Goal: Information Seeking & Learning: Learn about a topic

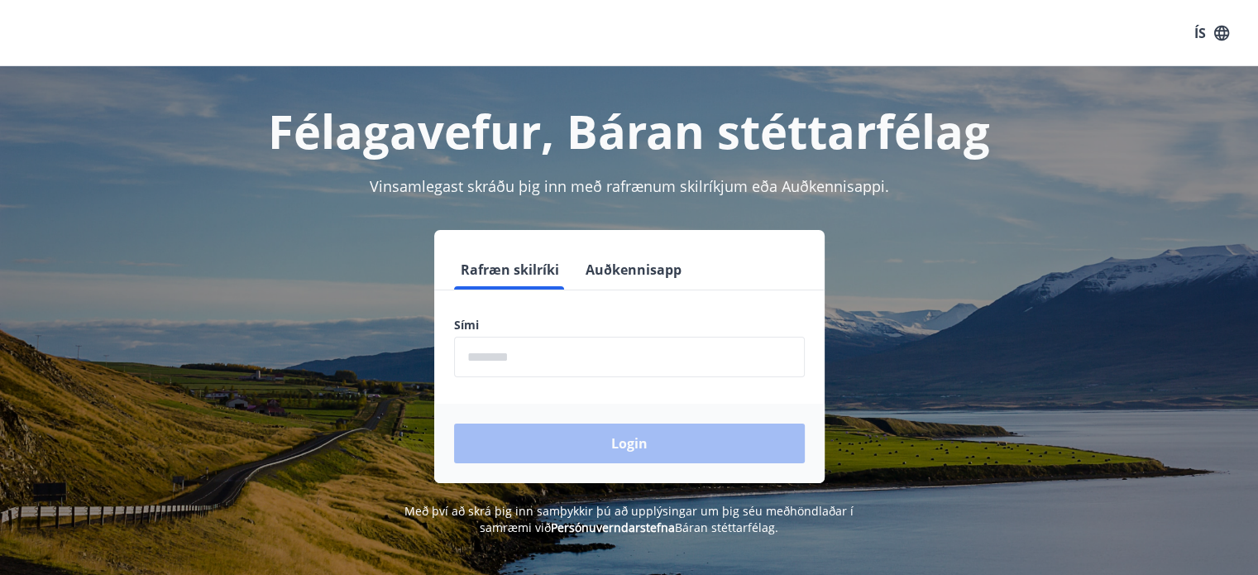
click at [495, 359] on input "phone" at bounding box center [629, 357] width 351 height 41
type input "********"
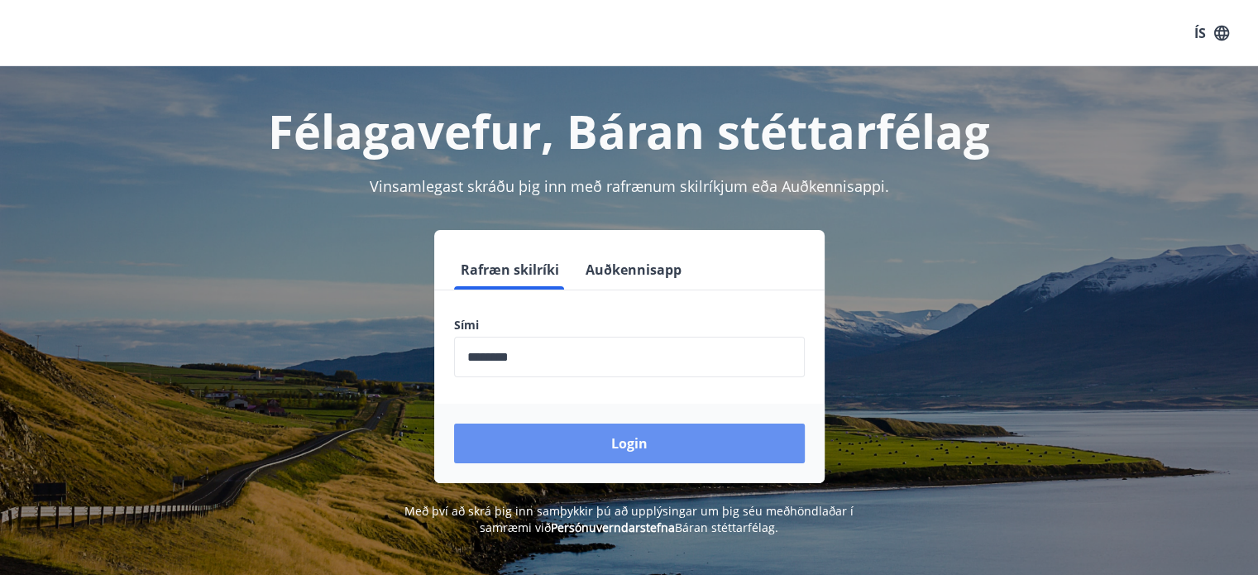
click at [566, 453] on button "Login" at bounding box center [629, 444] width 351 height 40
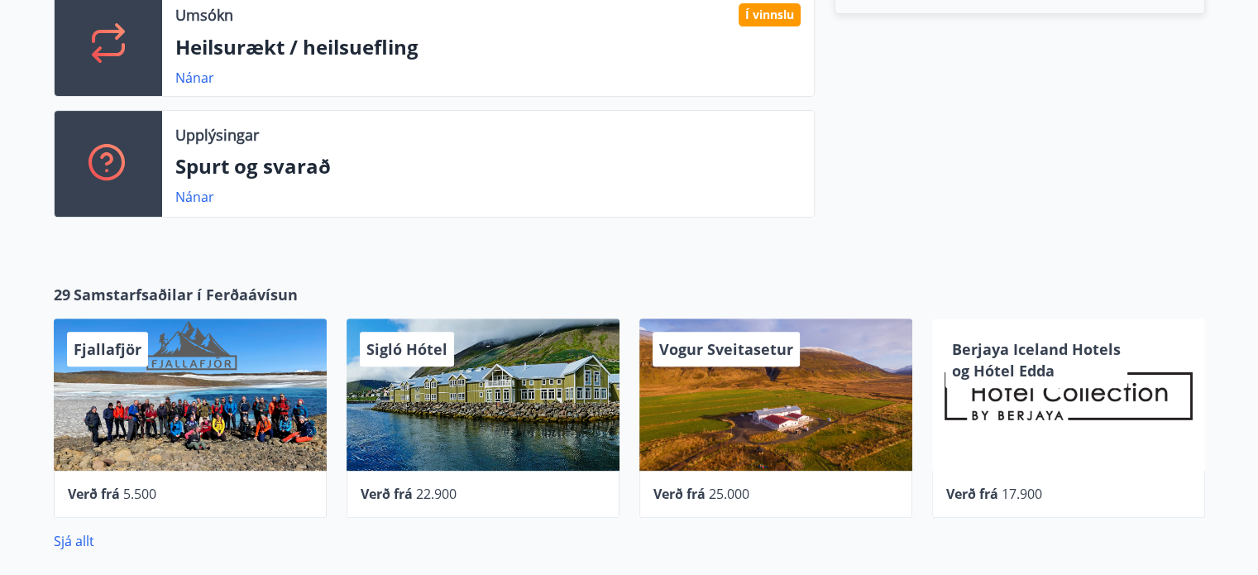
scroll to position [303, 0]
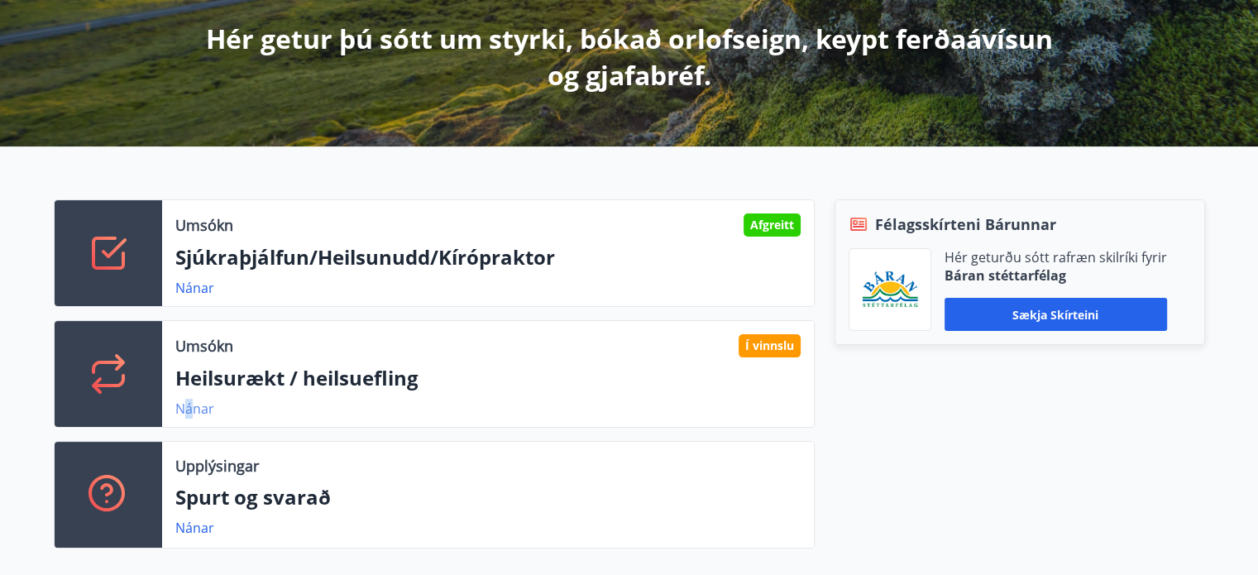
click at [189, 406] on link "Nánar" at bounding box center [194, 409] width 39 height 18
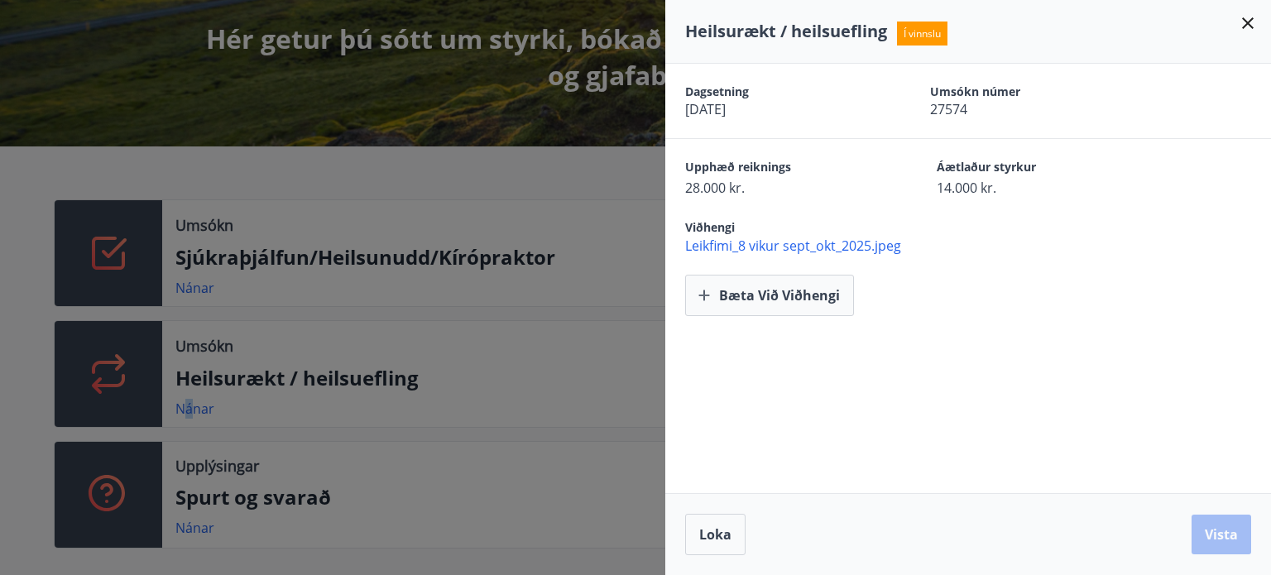
drag, startPoint x: 1248, startPoint y: 27, endPoint x: 1208, endPoint y: 59, distance: 50.6
click at [1248, 26] on icon at bounding box center [1248, 23] width 20 height 20
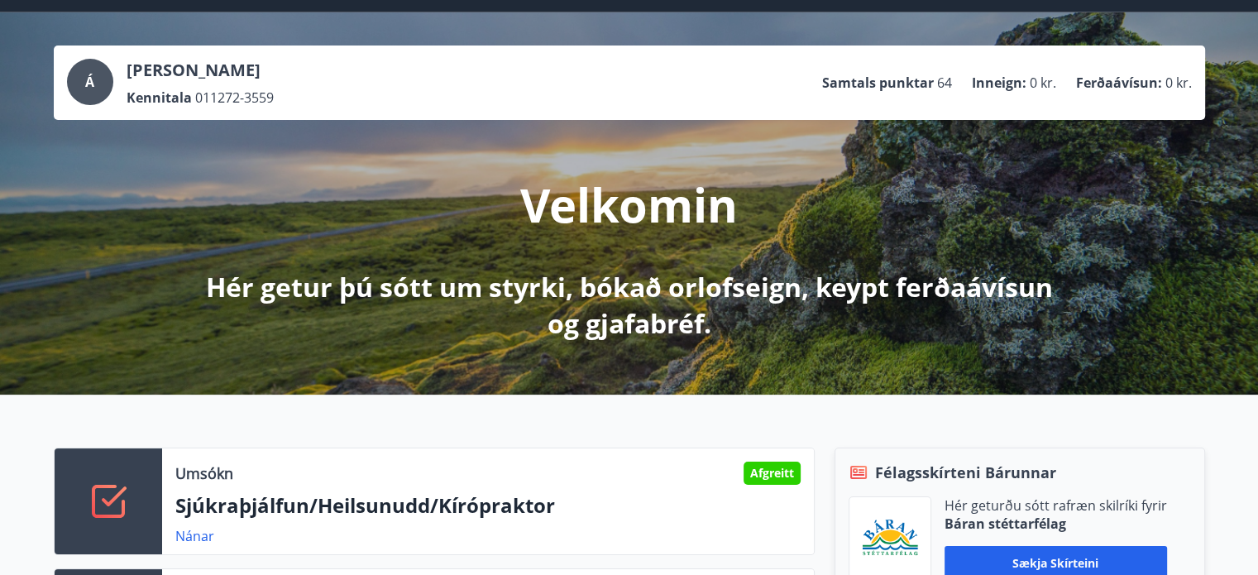
scroll to position [0, 0]
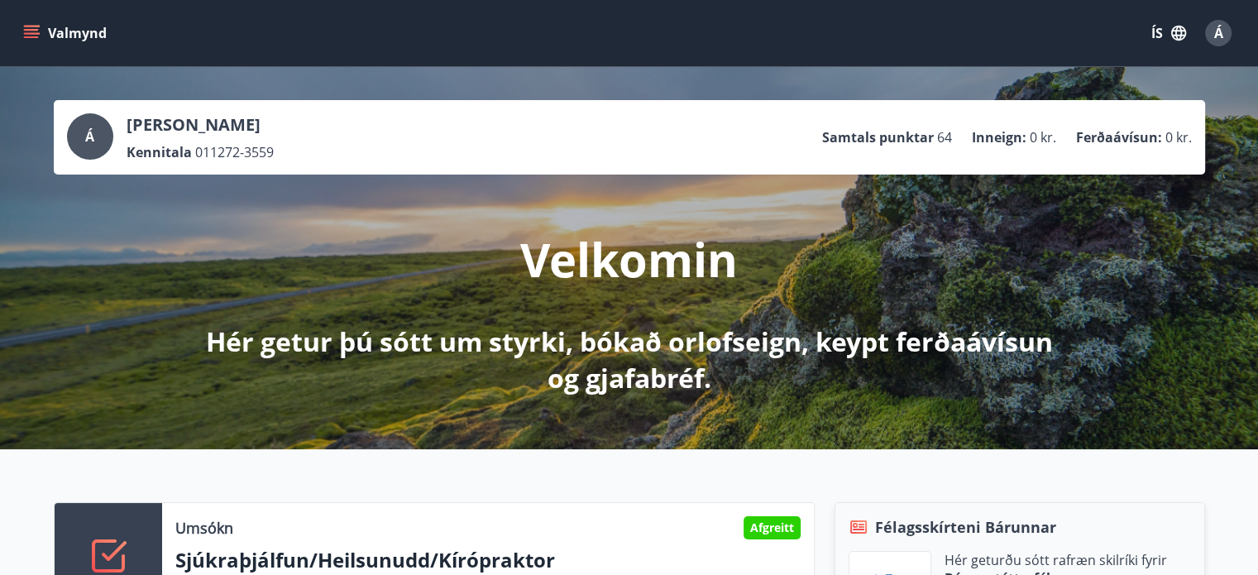
click at [36, 30] on icon "menu" at bounding box center [31, 30] width 15 height 2
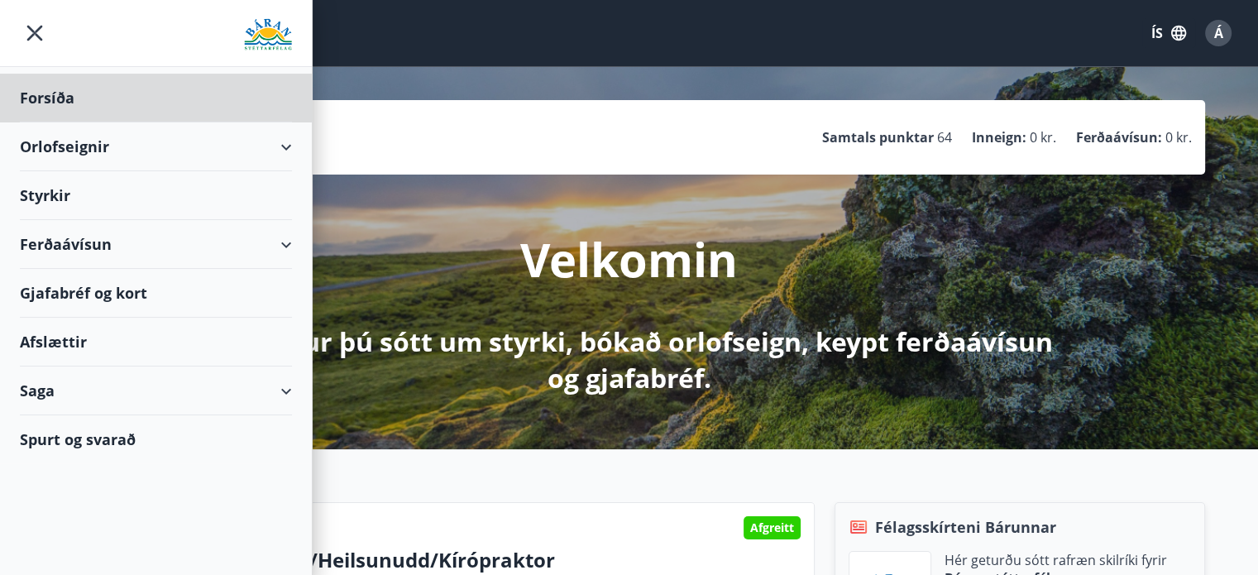
click at [61, 189] on div "Styrkir" at bounding box center [156, 195] width 272 height 49
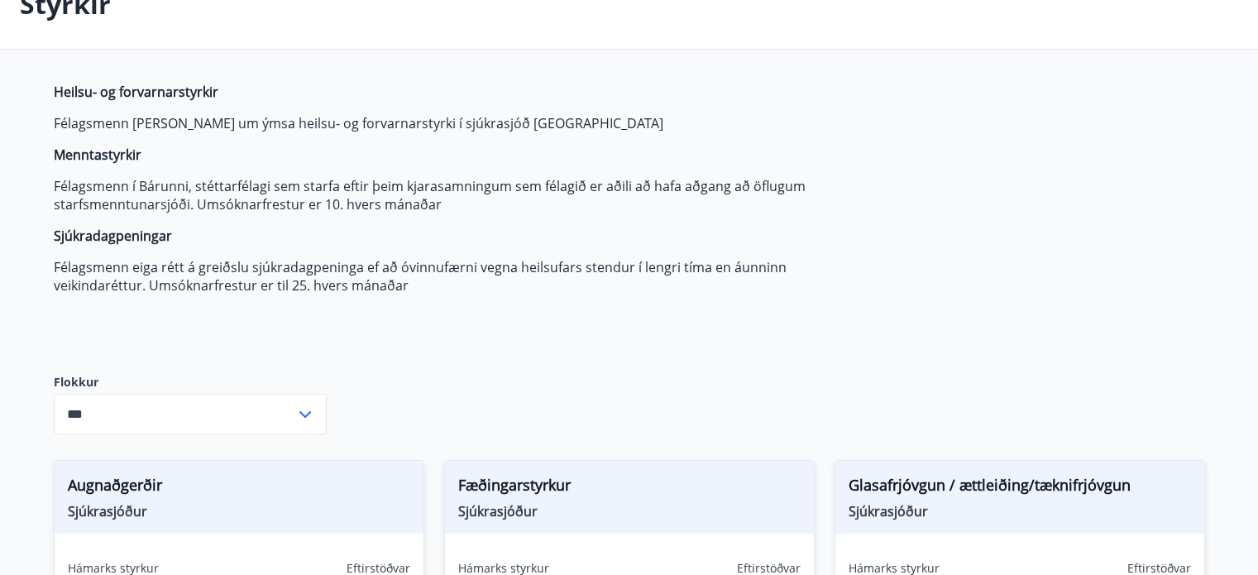
scroll to position [165, 0]
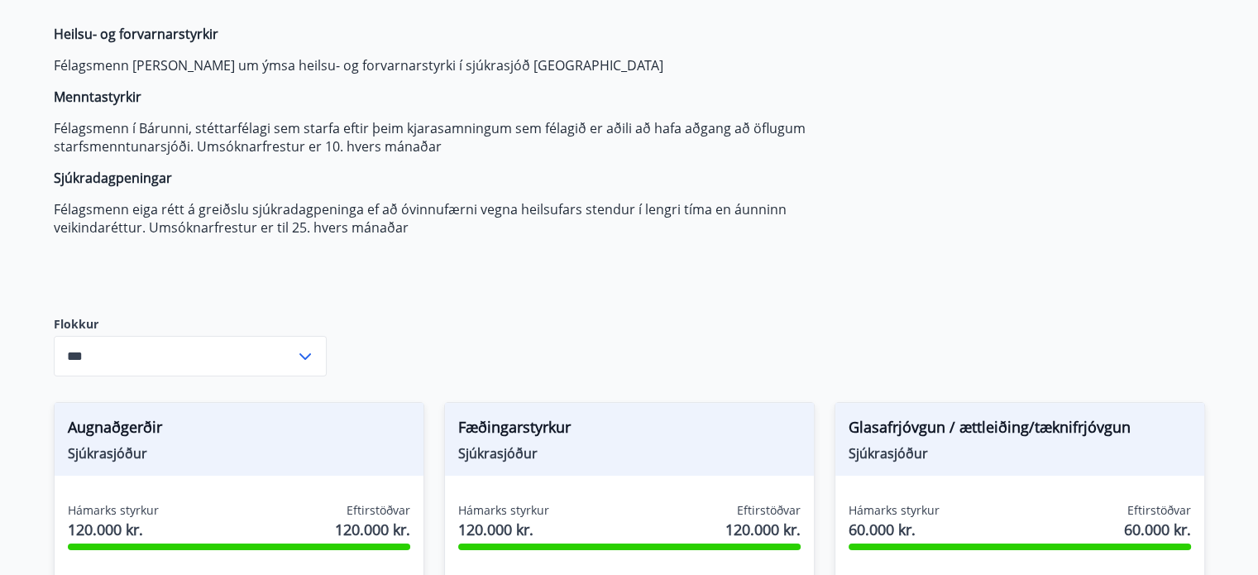
click at [306, 358] on icon at bounding box center [305, 357] width 20 height 20
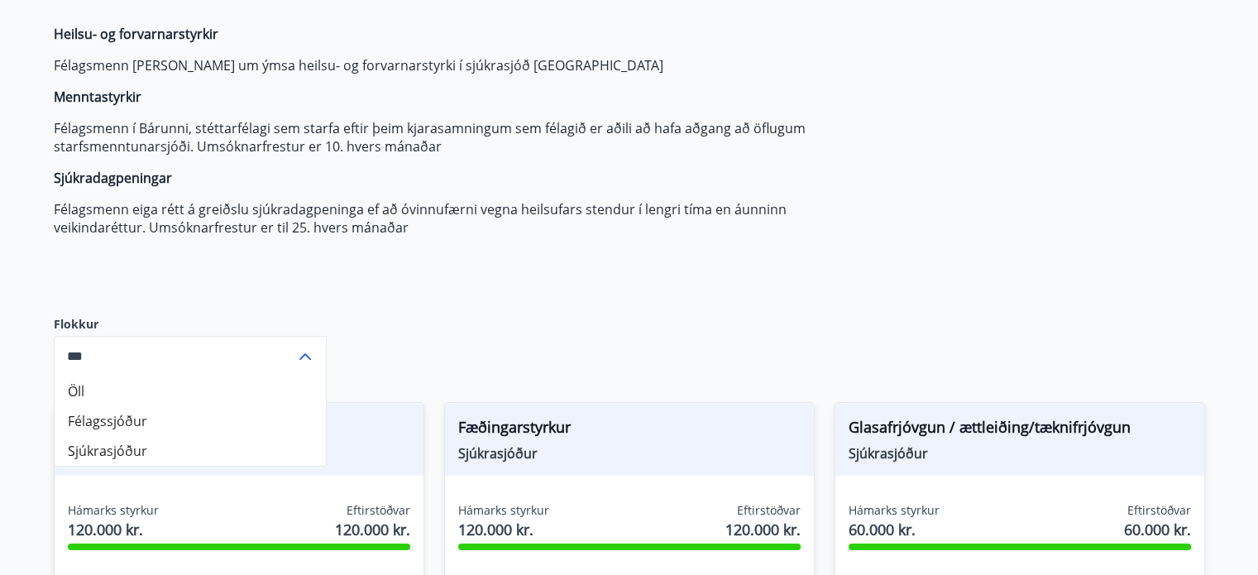
click at [223, 424] on li "Félagssjóður" at bounding box center [190, 421] width 271 height 30
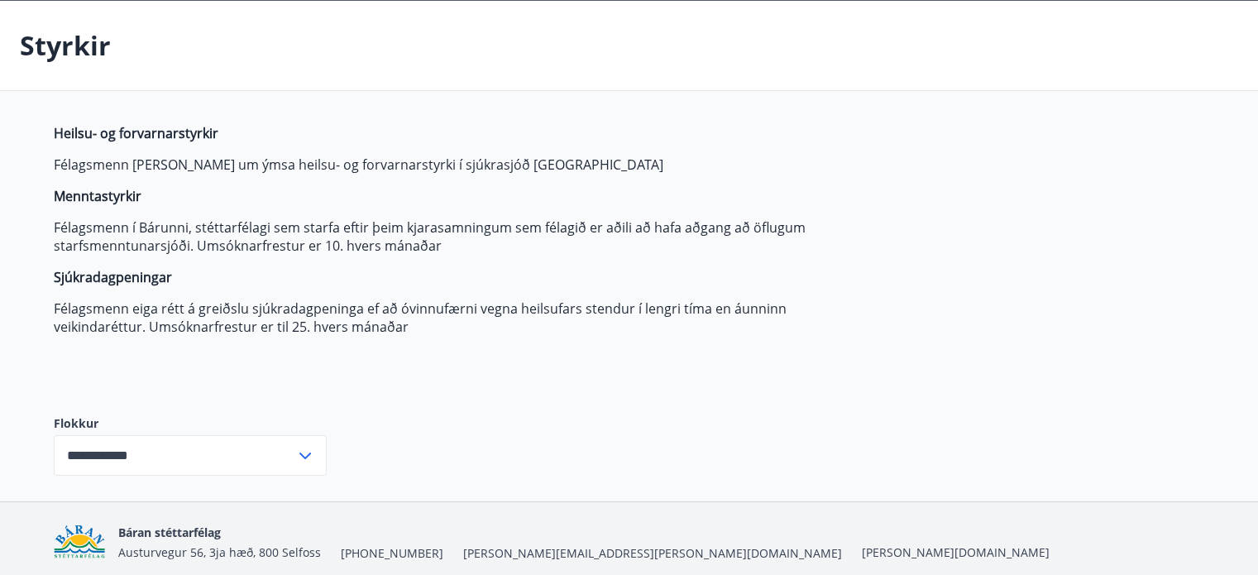
scroll to position [131, 0]
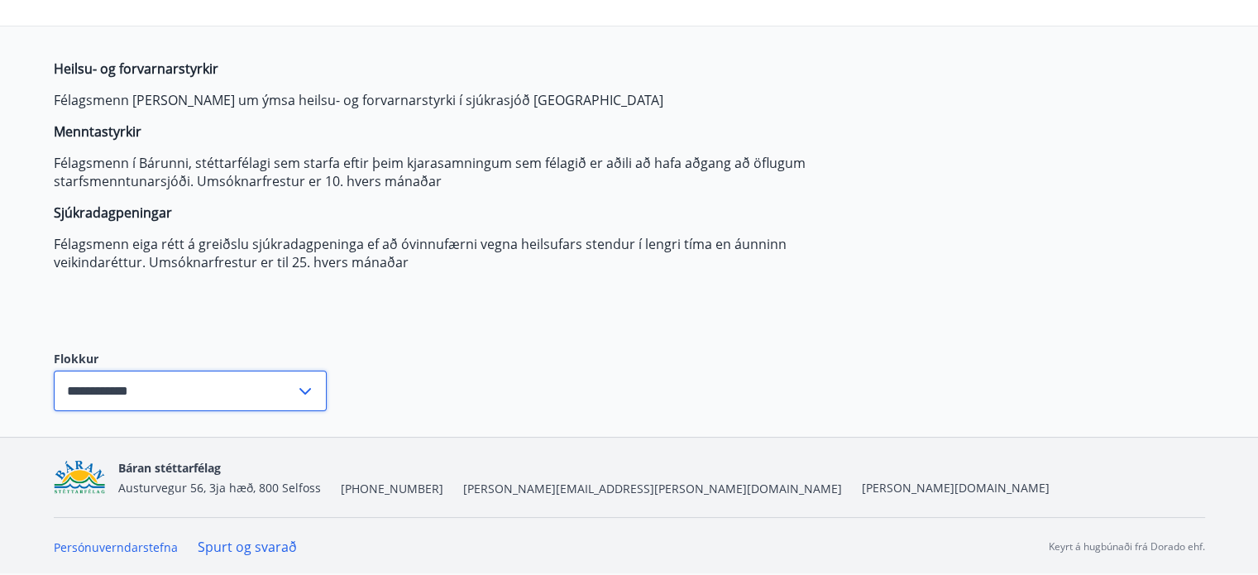
click at [141, 396] on input "**********" at bounding box center [175, 391] width 242 height 41
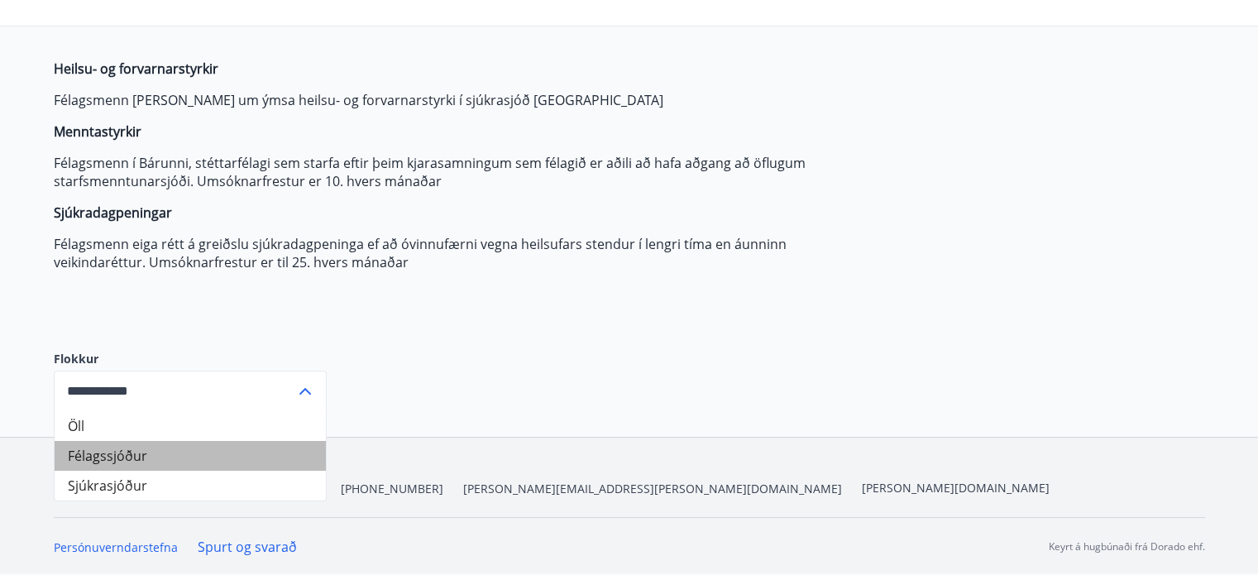
click at [132, 452] on li "Félagssjóður" at bounding box center [190, 456] width 271 height 30
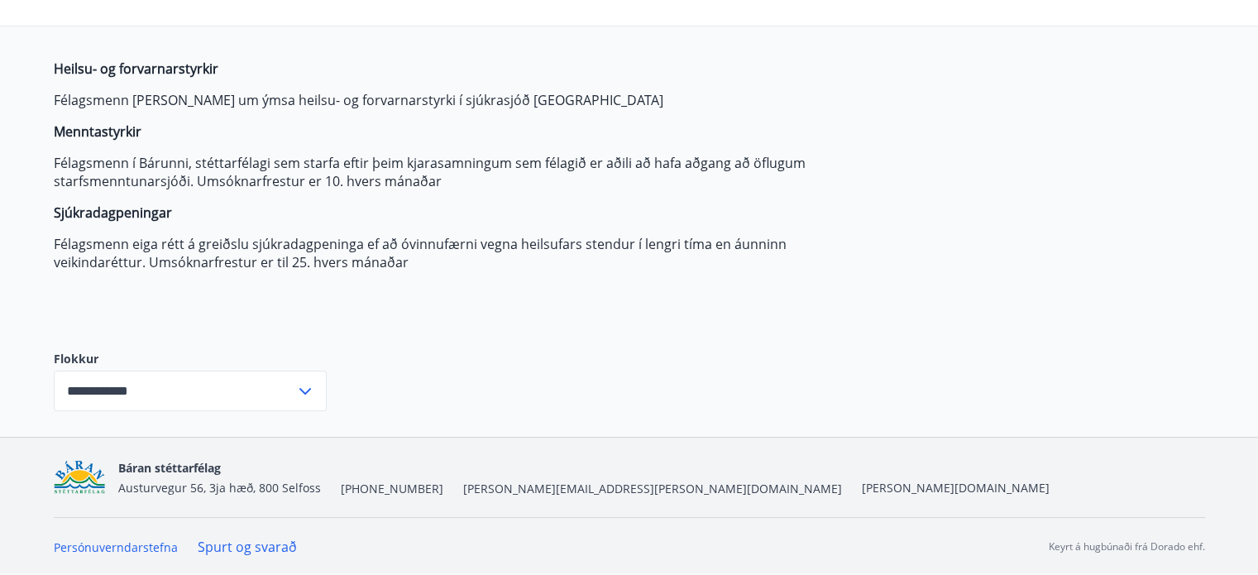
click at [299, 388] on icon at bounding box center [305, 391] width 20 height 20
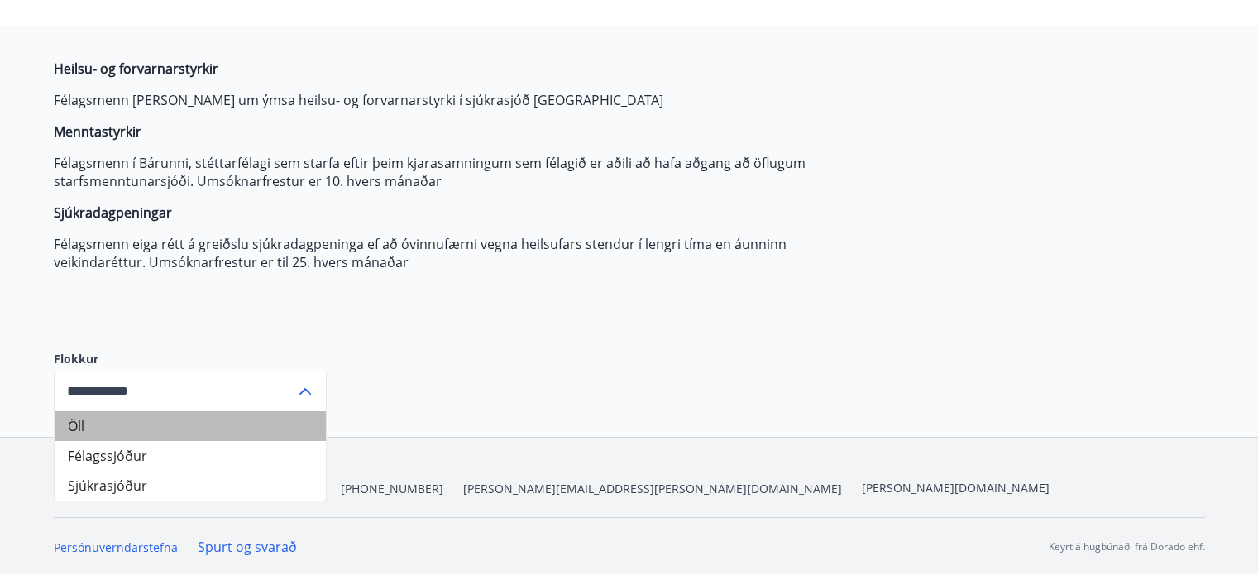
click at [79, 424] on li "Öll" at bounding box center [190, 426] width 271 height 30
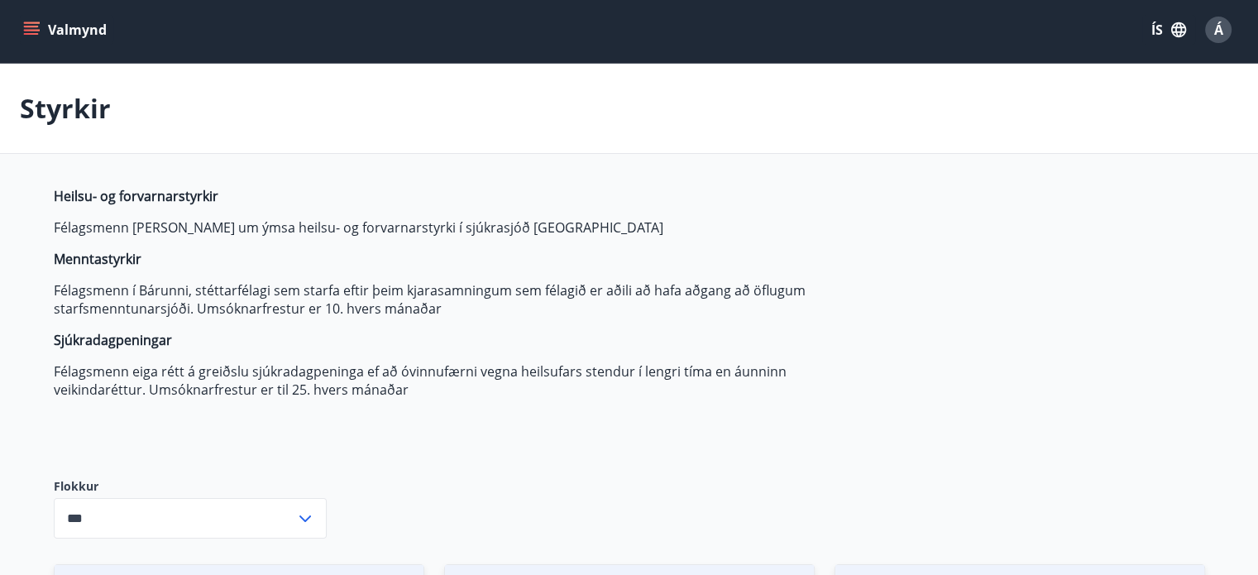
scroll to position [0, 0]
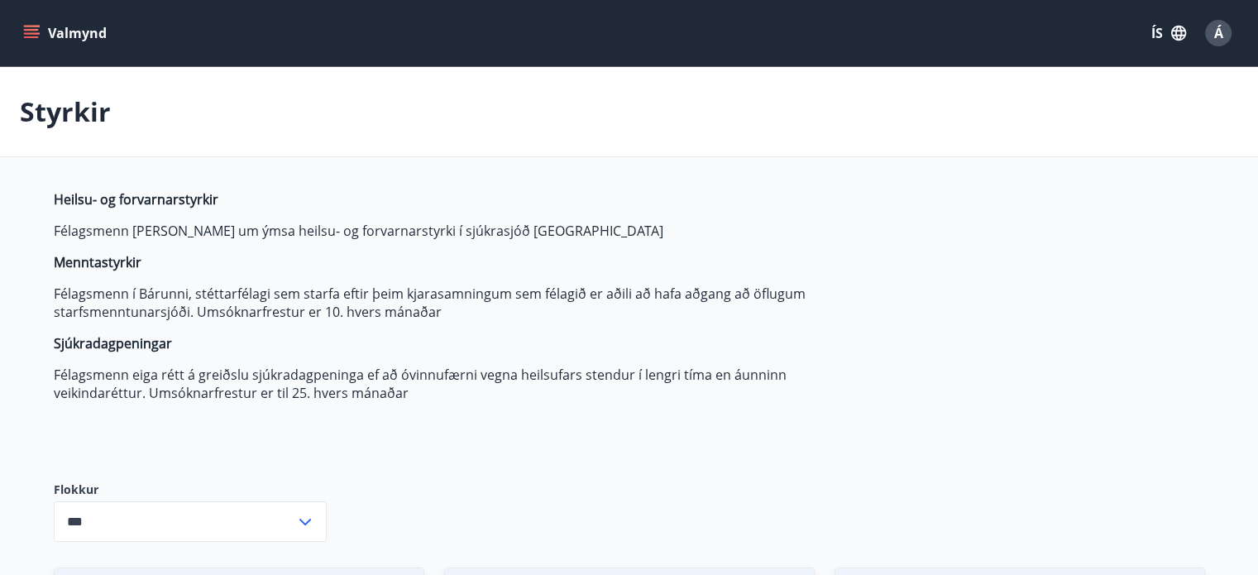
click at [26, 31] on icon "menu" at bounding box center [31, 33] width 17 height 17
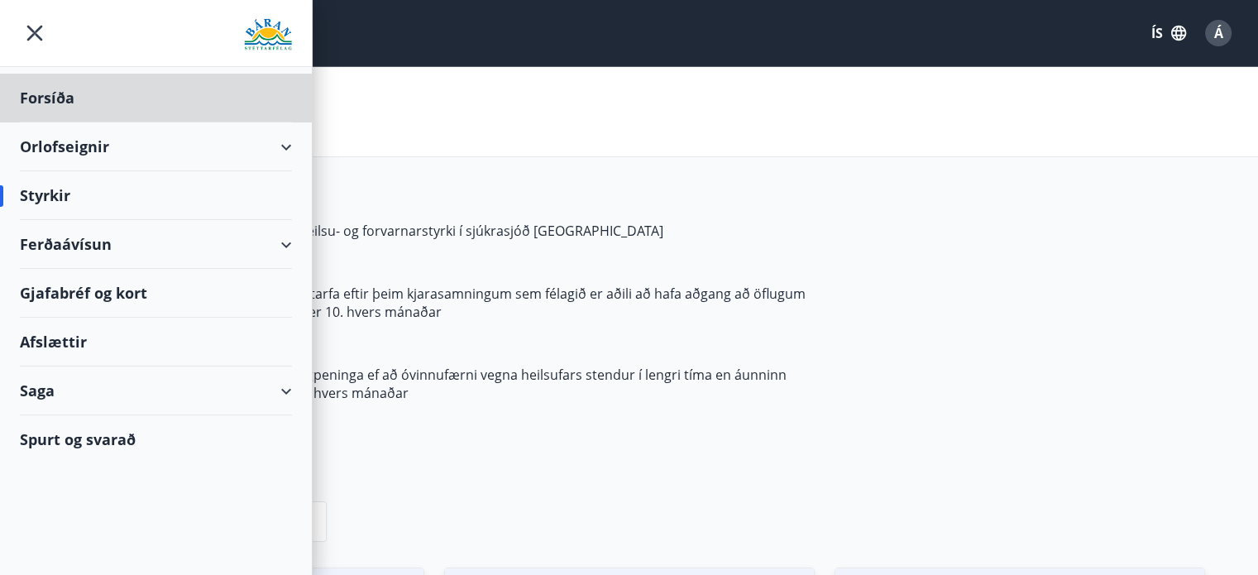
click at [117, 197] on div "Styrkir" at bounding box center [156, 195] width 272 height 49
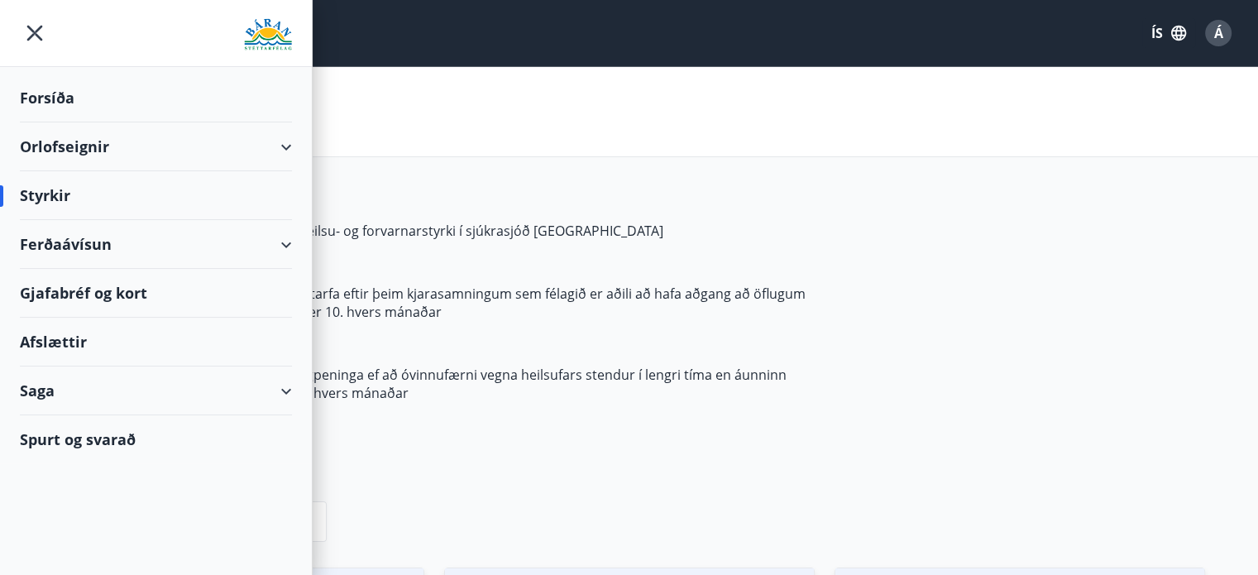
click at [43, 192] on div "Styrkir" at bounding box center [156, 195] width 272 height 49
click at [43, 390] on div "Saga" at bounding box center [156, 390] width 272 height 49
click at [286, 384] on div "Saga" at bounding box center [156, 390] width 272 height 49
click at [43, 387] on div "Saga" at bounding box center [156, 390] width 272 height 49
click at [42, 27] on icon "menu" at bounding box center [35, 33] width 30 height 30
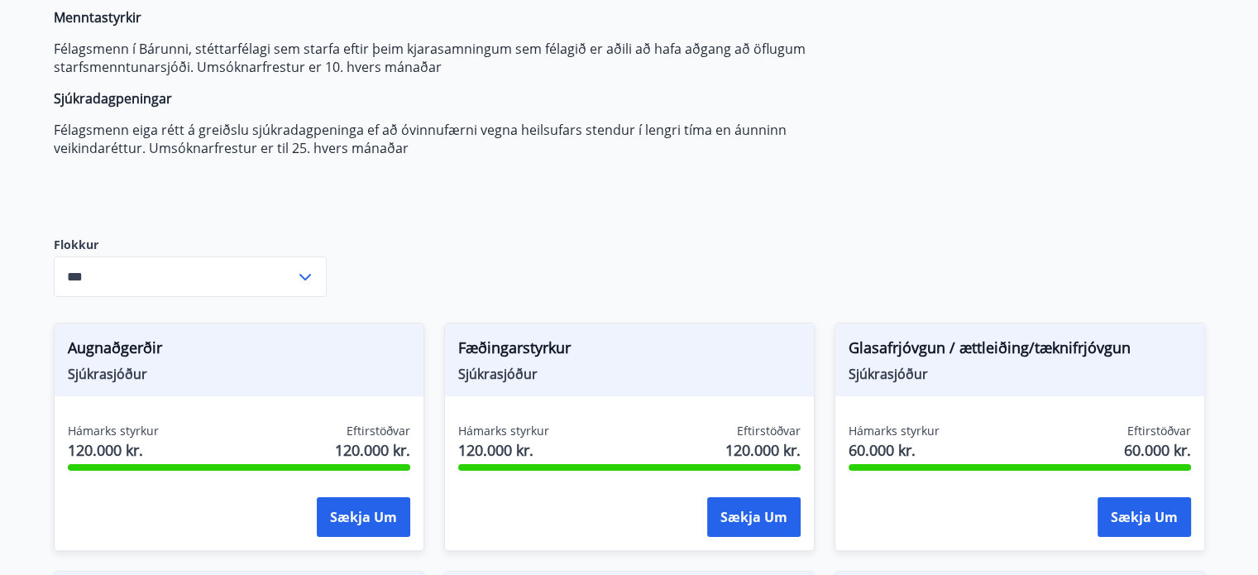
scroll to position [248, 0]
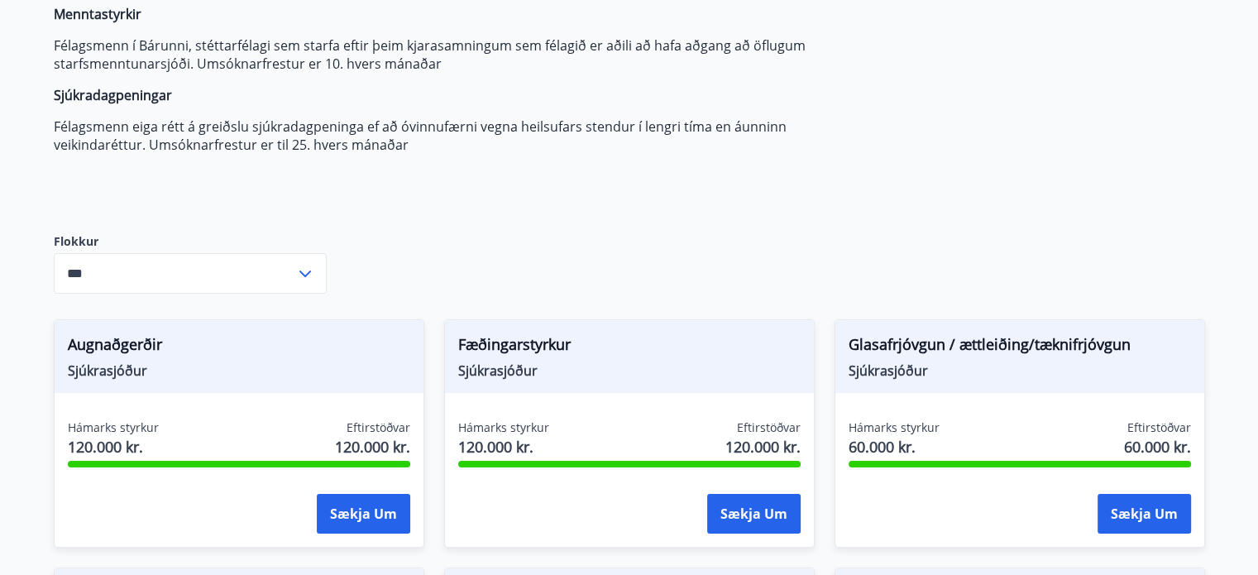
click at [307, 270] on icon at bounding box center [305, 274] width 20 height 20
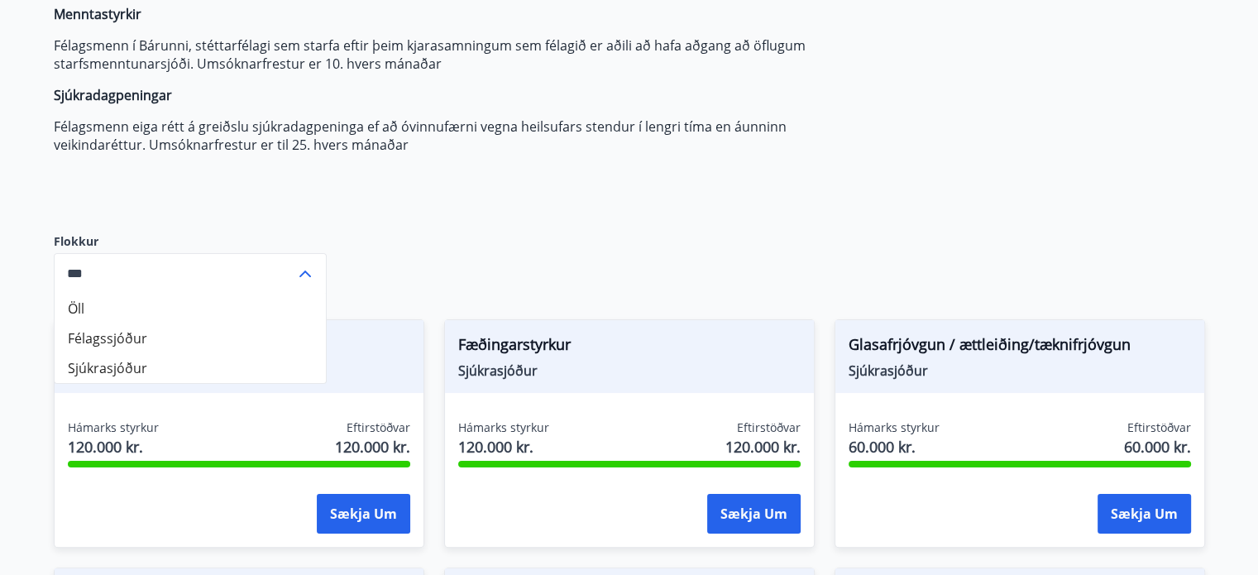
click at [108, 337] on li "Félagssjóður" at bounding box center [190, 338] width 271 height 30
type input "**********"
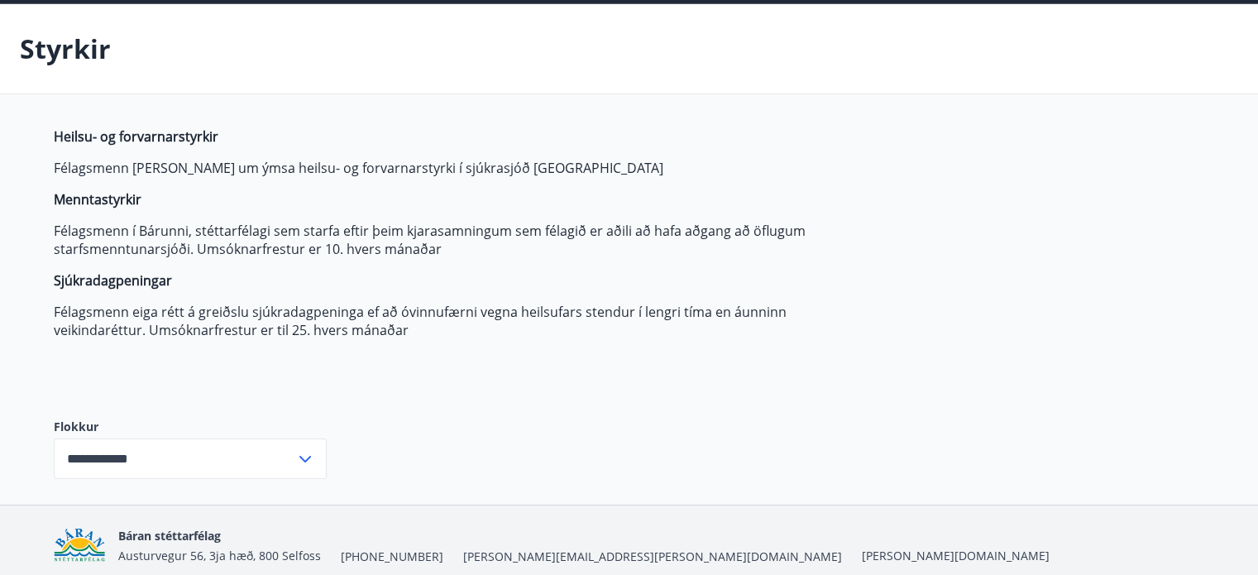
scroll to position [131, 0]
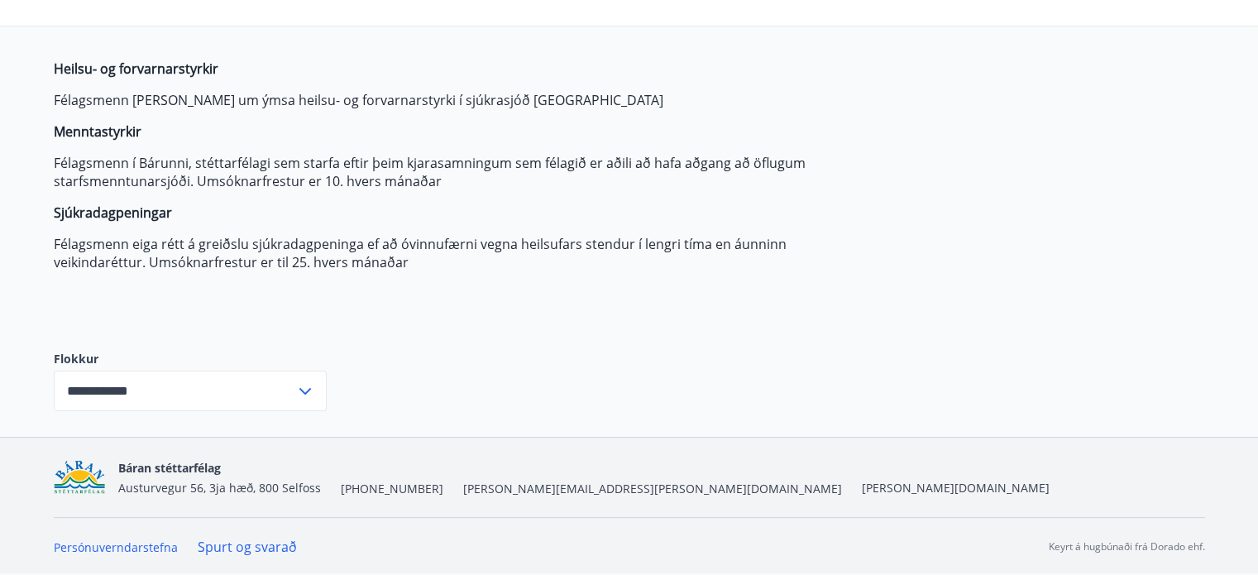
click at [127, 129] on strong "Menntastyrkir" at bounding box center [98, 131] width 88 height 18
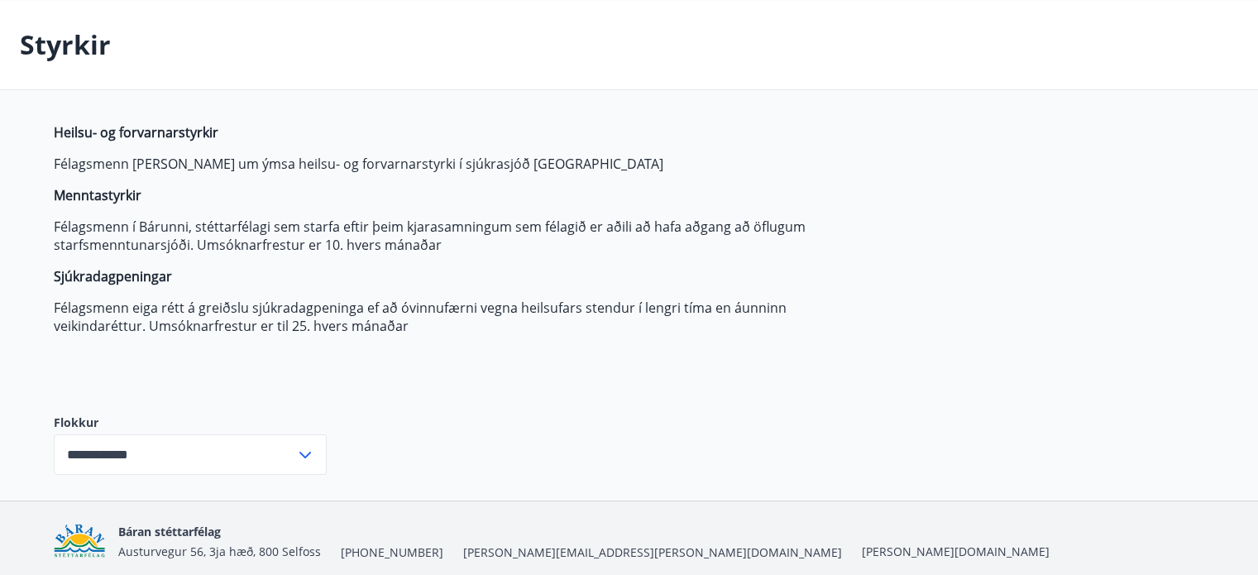
scroll to position [0, 0]
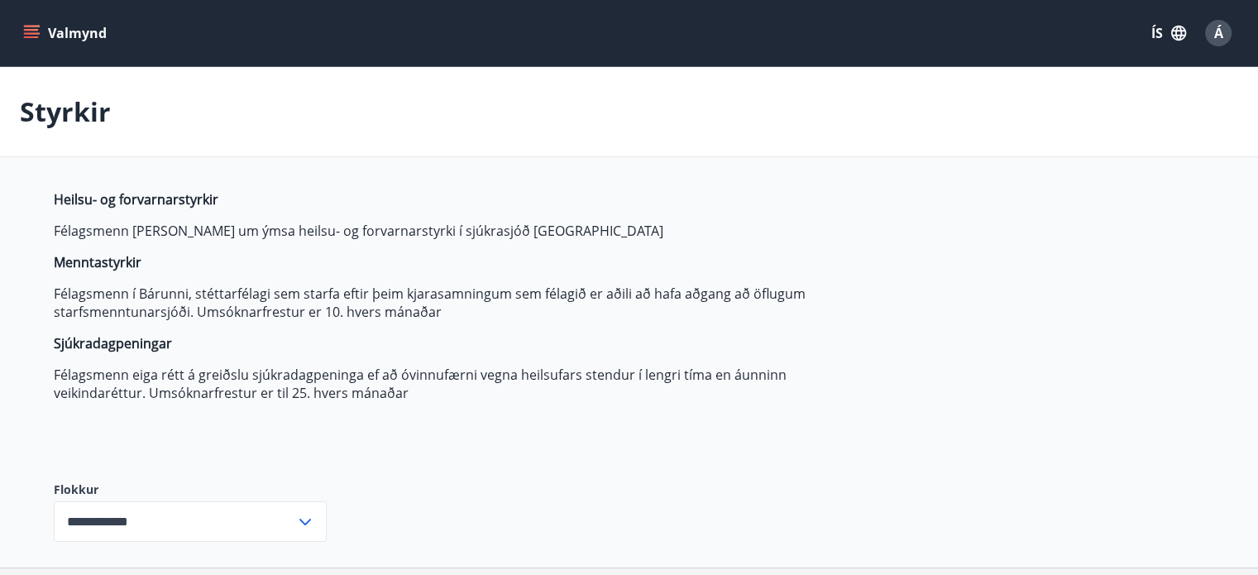
drag, startPoint x: 400, startPoint y: 69, endPoint x: 412, endPoint y: 64, distance: 12.9
click at [400, 69] on div "Styrkir" at bounding box center [629, 112] width 1258 height 90
click at [35, 30] on icon "menu" at bounding box center [31, 33] width 17 height 17
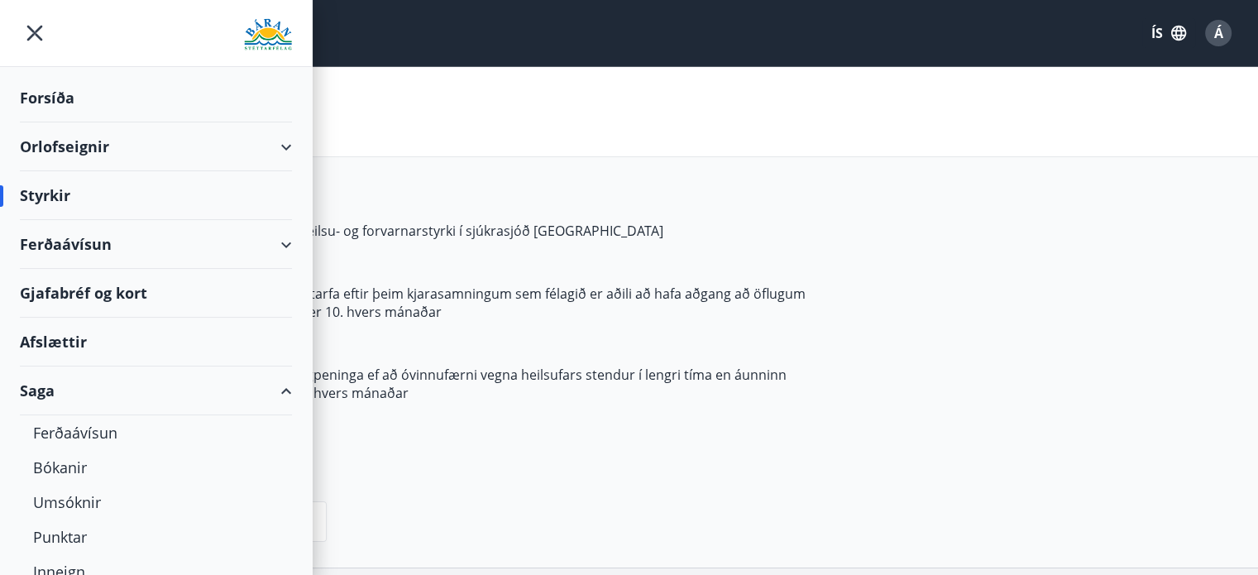
click at [41, 393] on div "Saga" at bounding box center [156, 390] width 272 height 49
click at [291, 381] on div "Saga" at bounding box center [156, 390] width 272 height 49
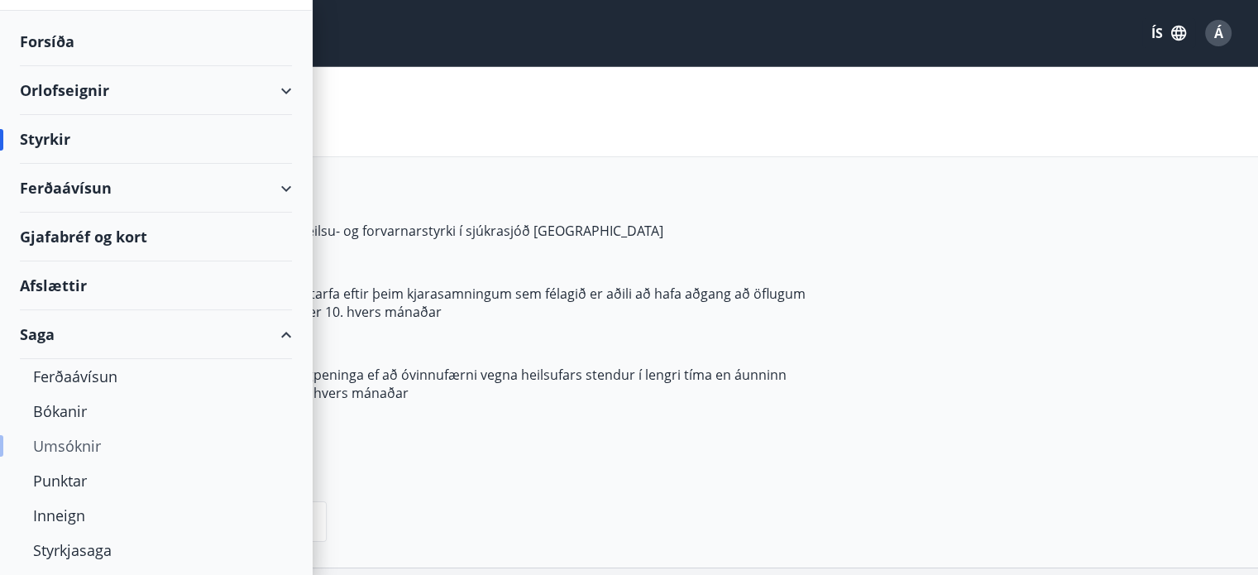
scroll to position [130, 0]
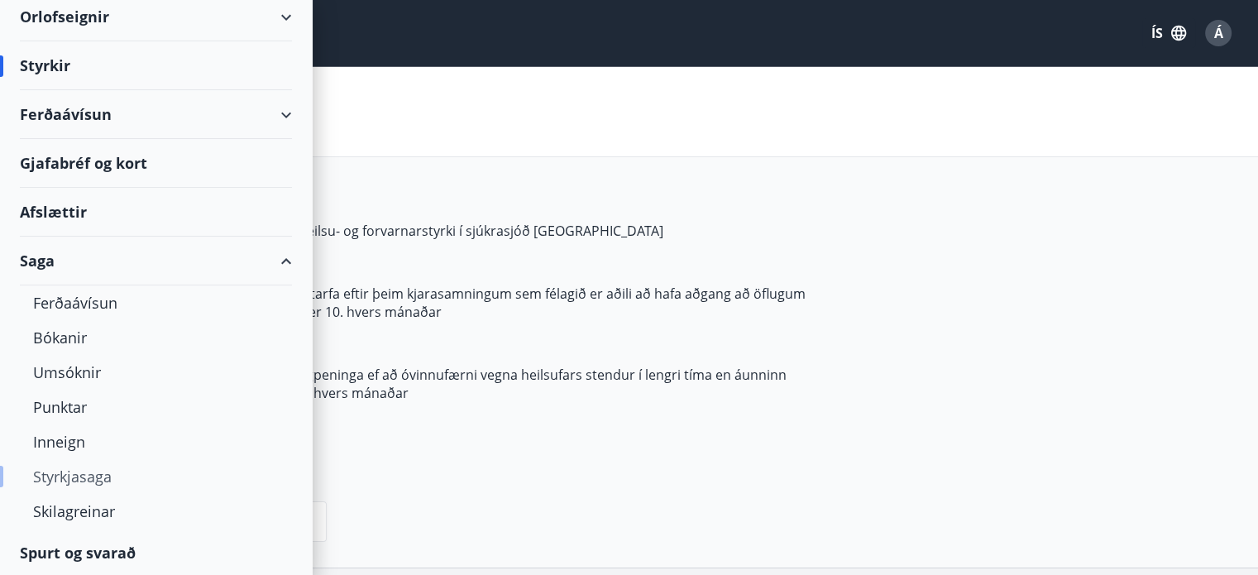
click at [89, 471] on div "Styrkjasaga" at bounding box center [156, 476] width 246 height 35
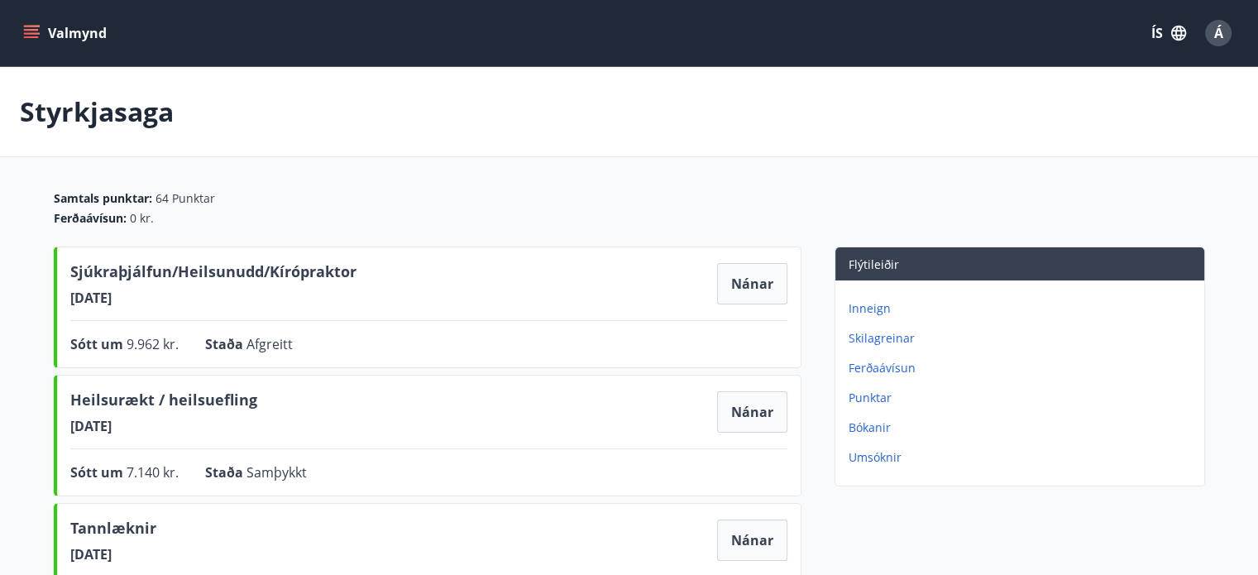
click at [28, 36] on icon "menu" at bounding box center [31, 33] width 17 height 17
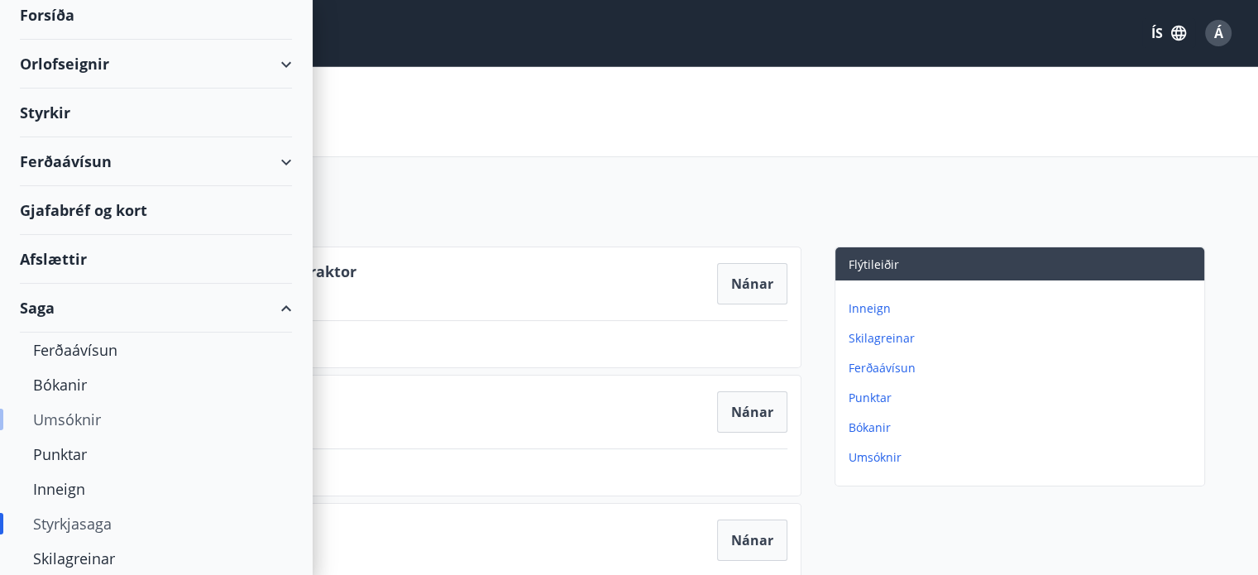
scroll to position [130, 0]
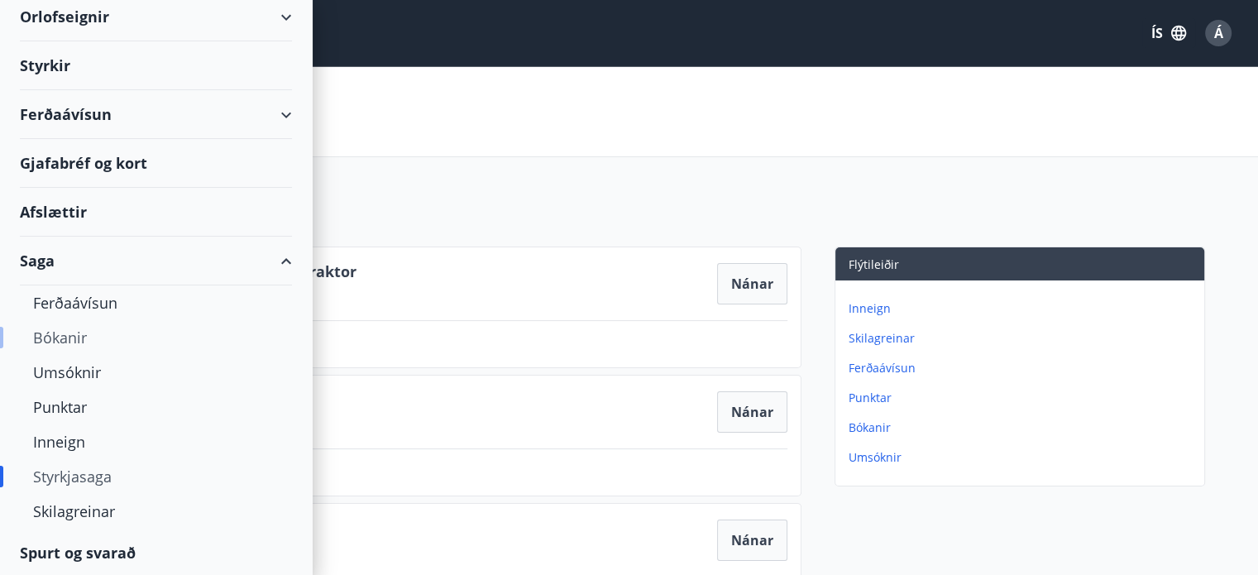
click at [74, 333] on div "Bókanir" at bounding box center [156, 337] width 246 height 35
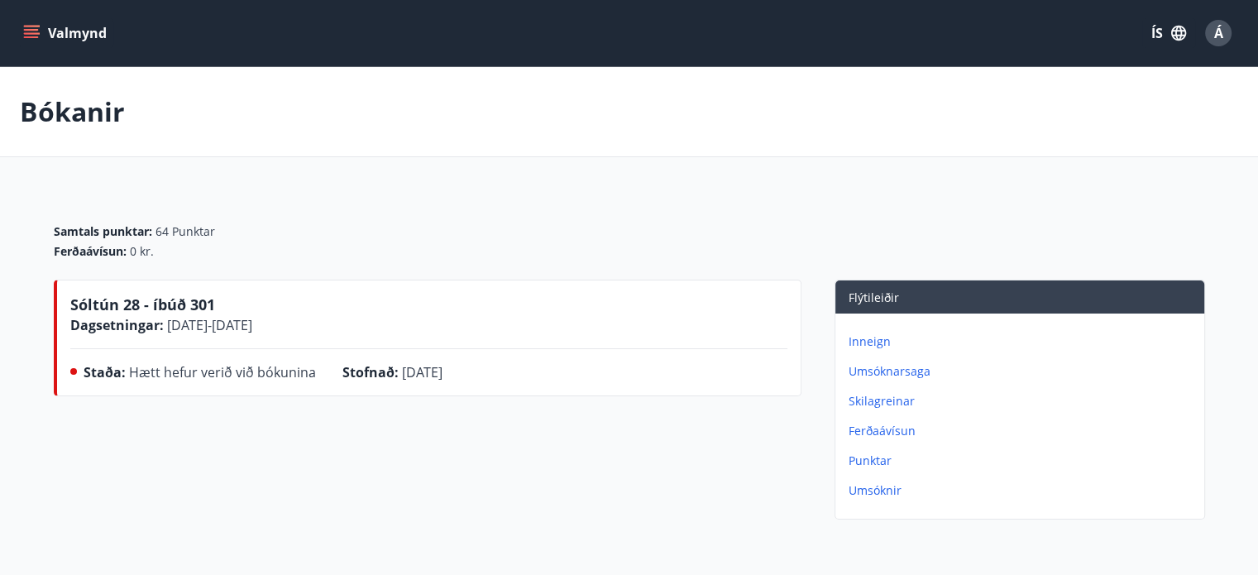
click at [29, 30] on icon "menu" at bounding box center [31, 30] width 15 height 2
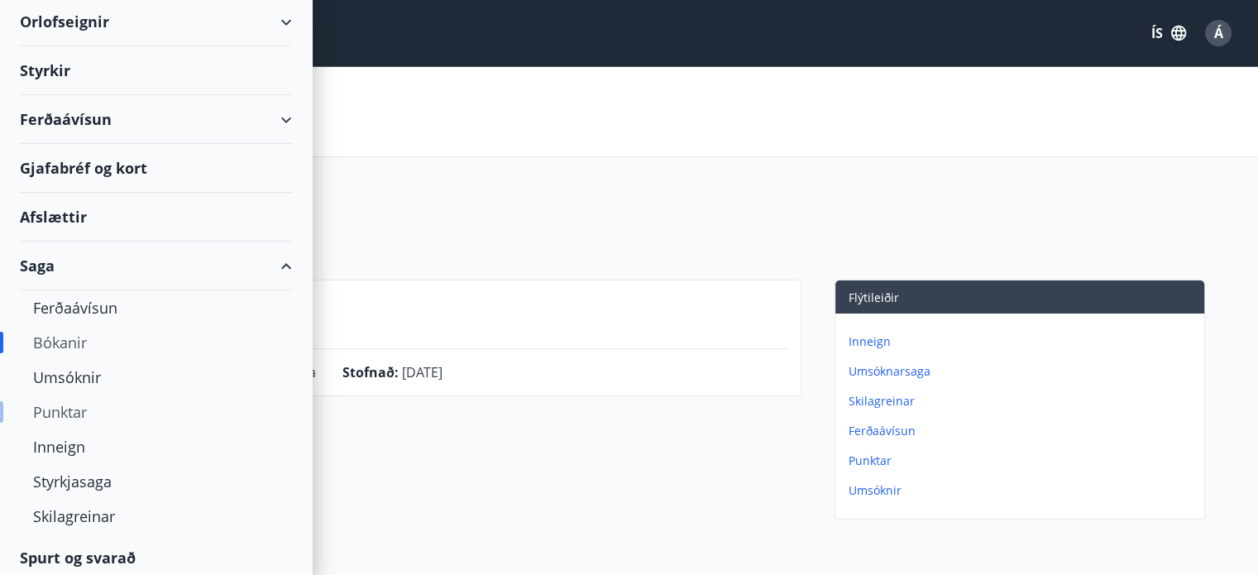
scroll to position [130, 0]
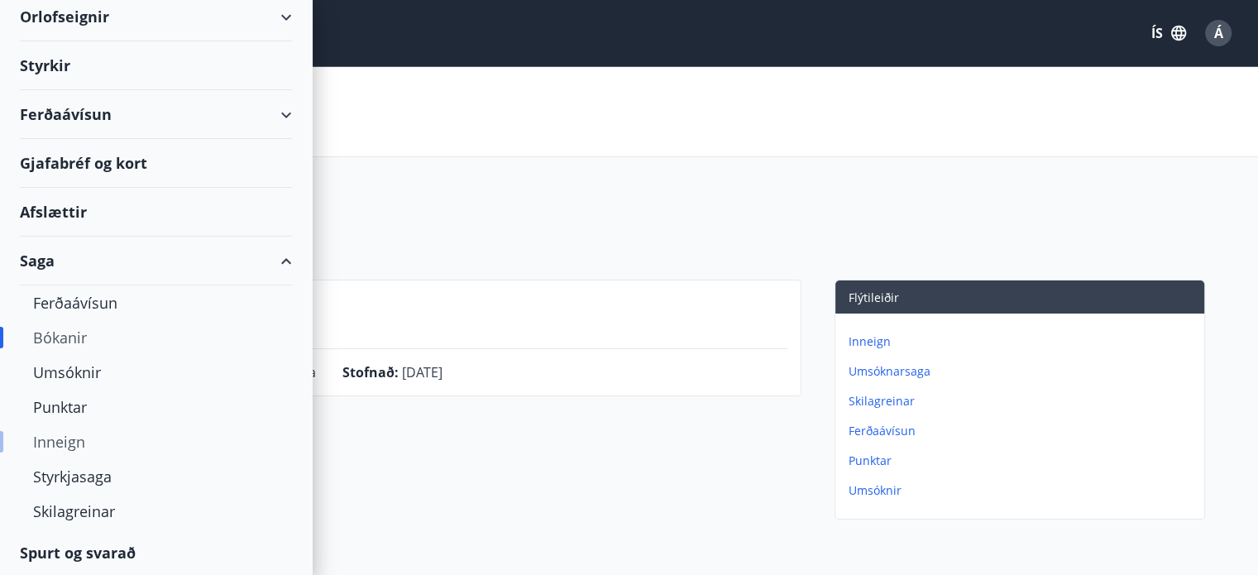
click at [83, 443] on div "Inneign" at bounding box center [156, 441] width 246 height 35
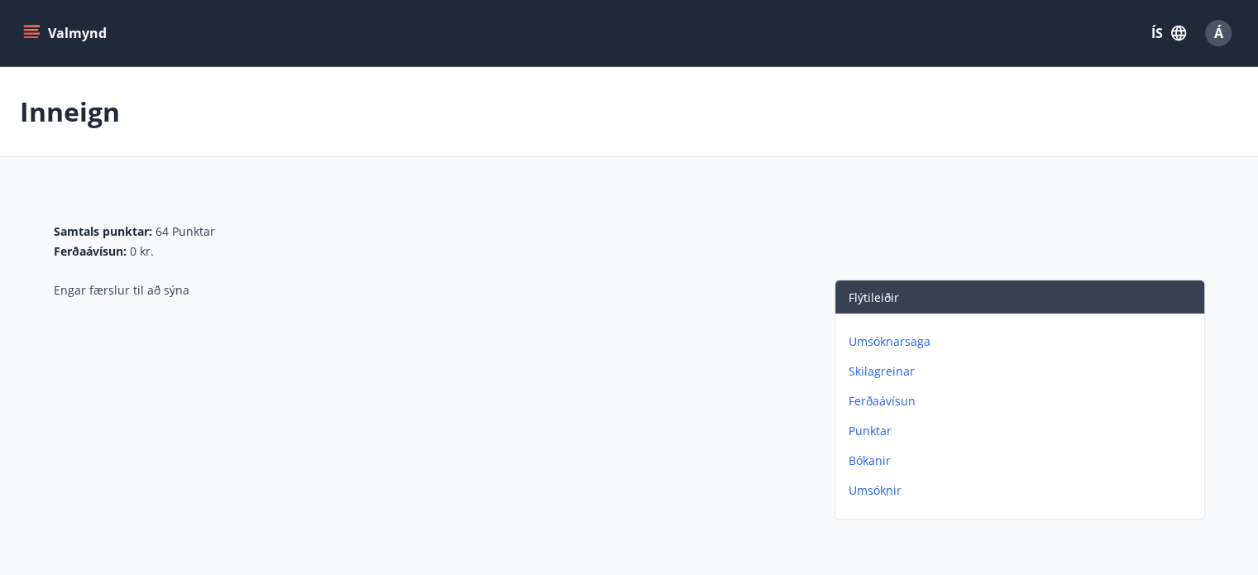
click at [33, 25] on icon "menu" at bounding box center [31, 33] width 17 height 17
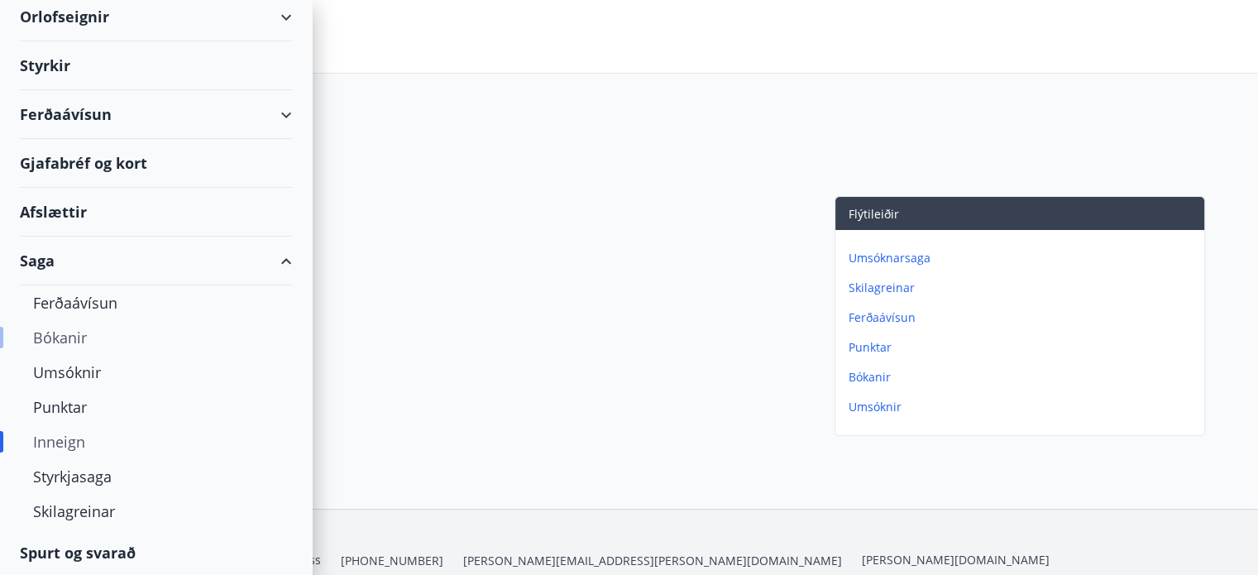
scroll to position [156, 0]
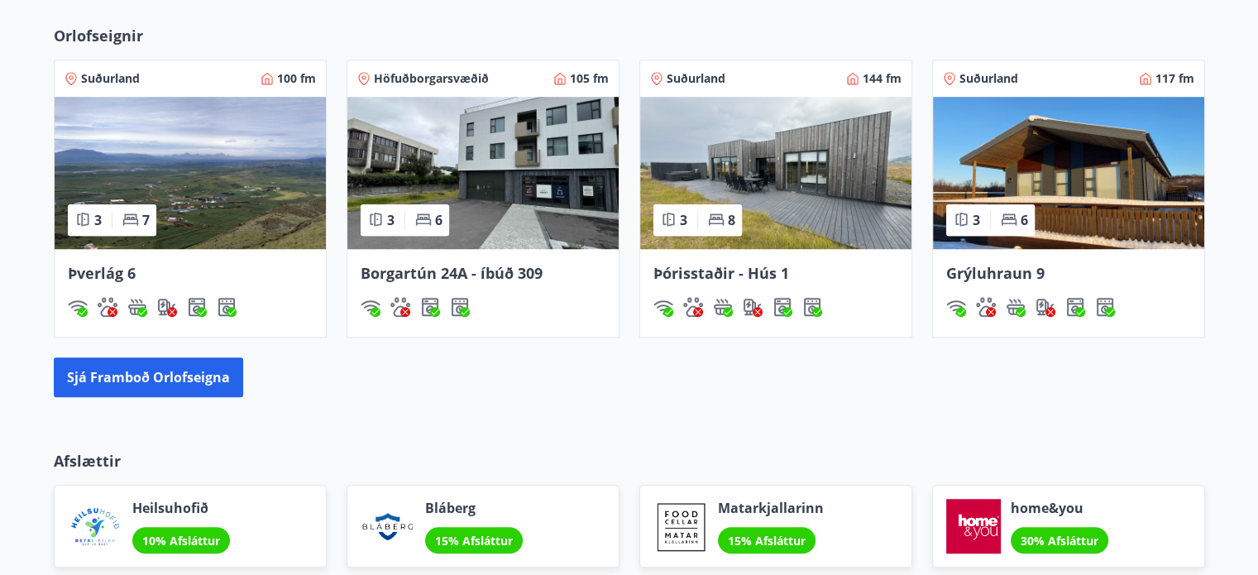
scroll to position [1295, 0]
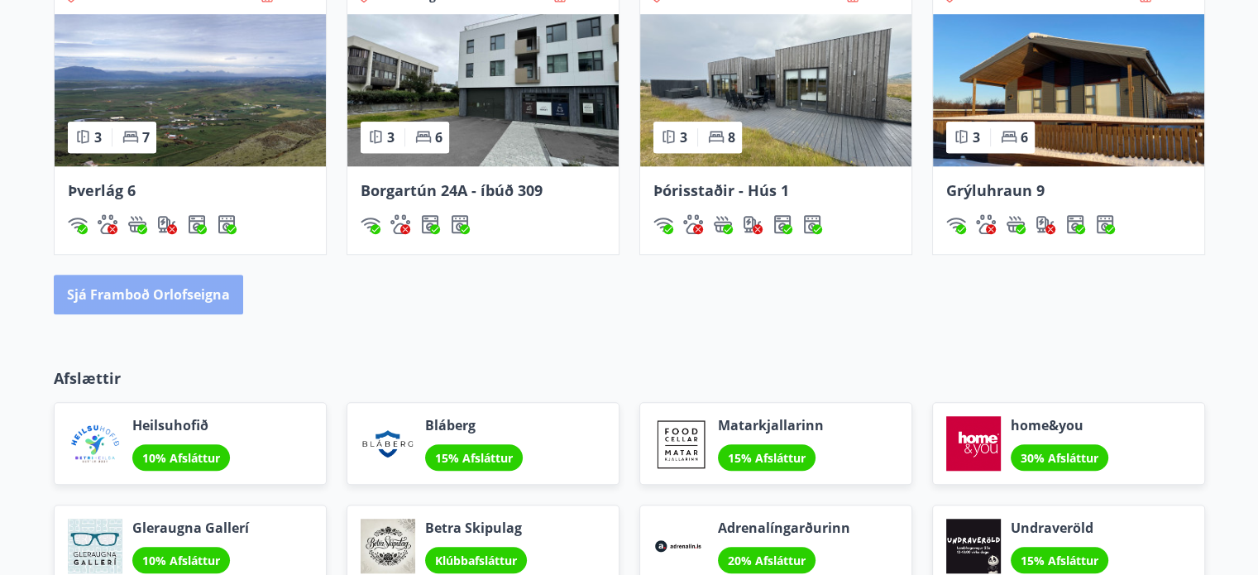
click at [215, 301] on button "Sjá framboð orlofseigna" at bounding box center [148, 295] width 189 height 40
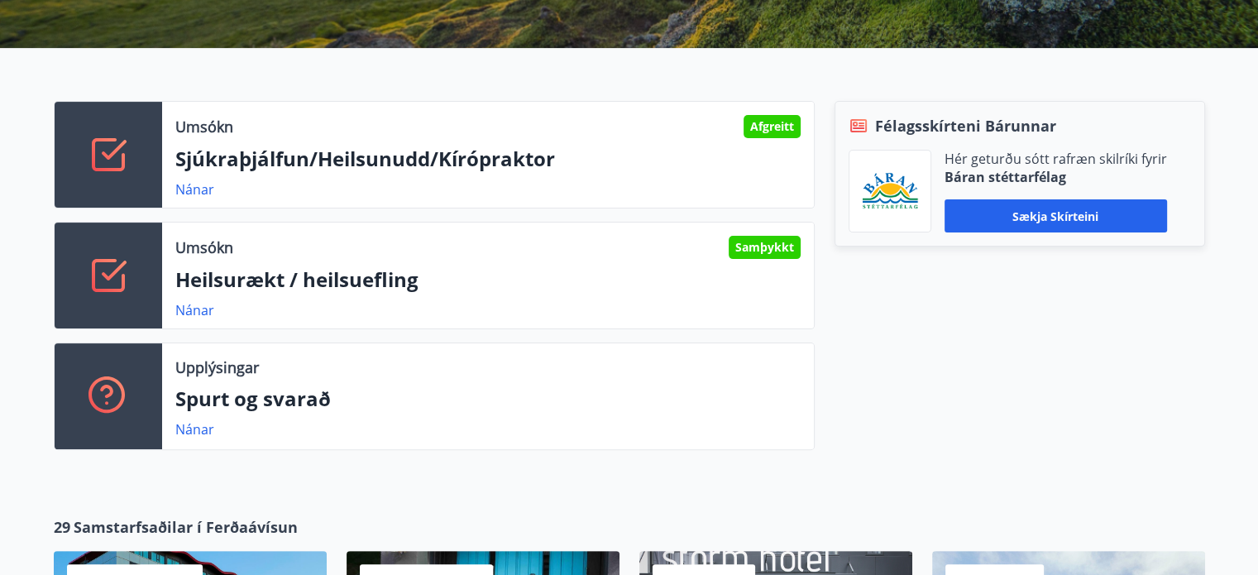
scroll to position [387, 0]
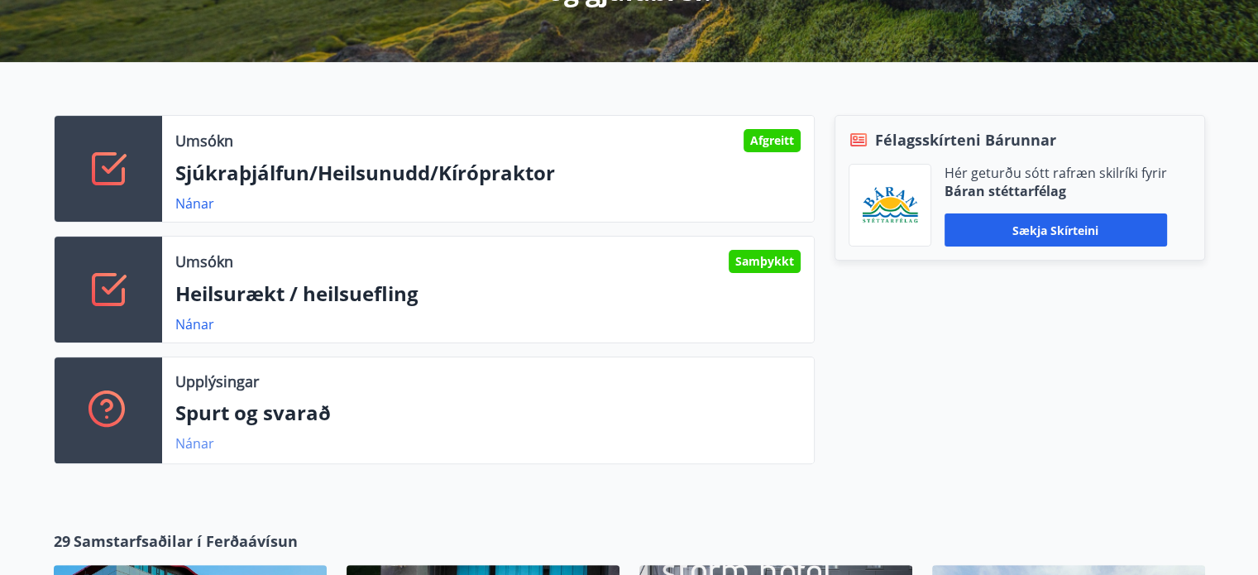
click at [192, 444] on link "Nánar" at bounding box center [194, 443] width 39 height 18
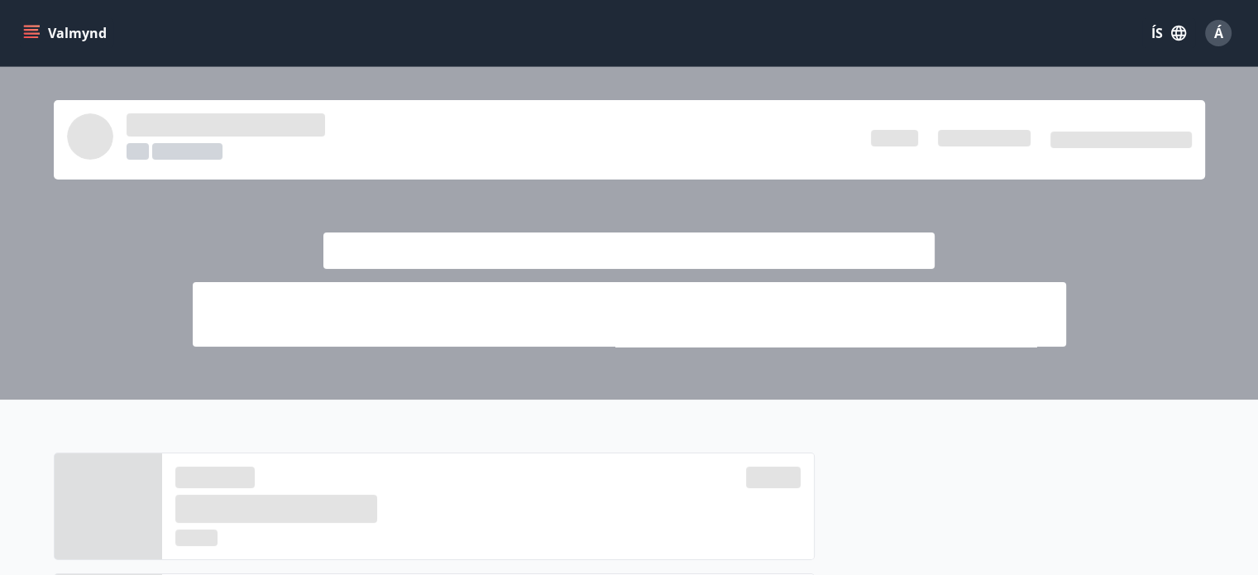
scroll to position [387, 0]
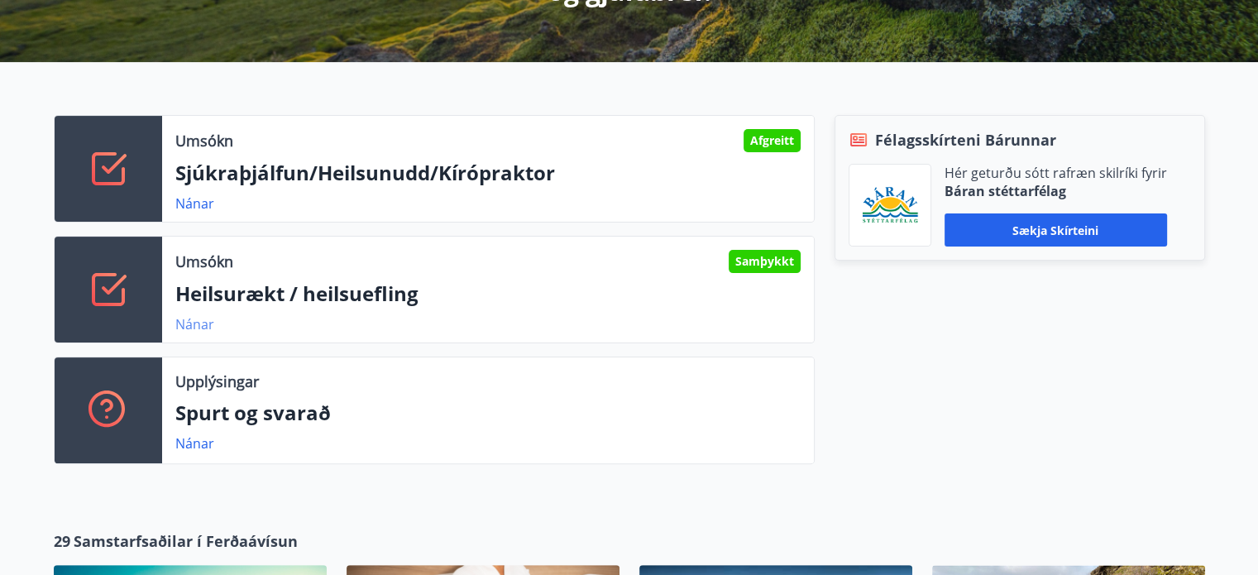
click at [189, 323] on link "Nánar" at bounding box center [194, 324] width 39 height 18
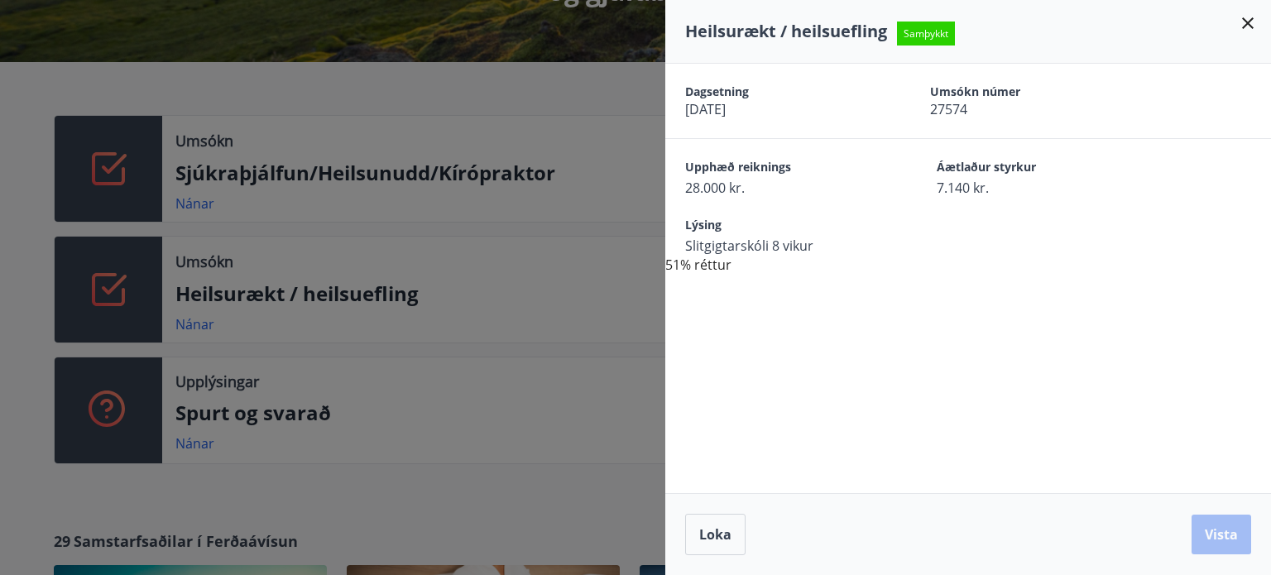
click at [613, 357] on div at bounding box center [635, 287] width 1271 height 575
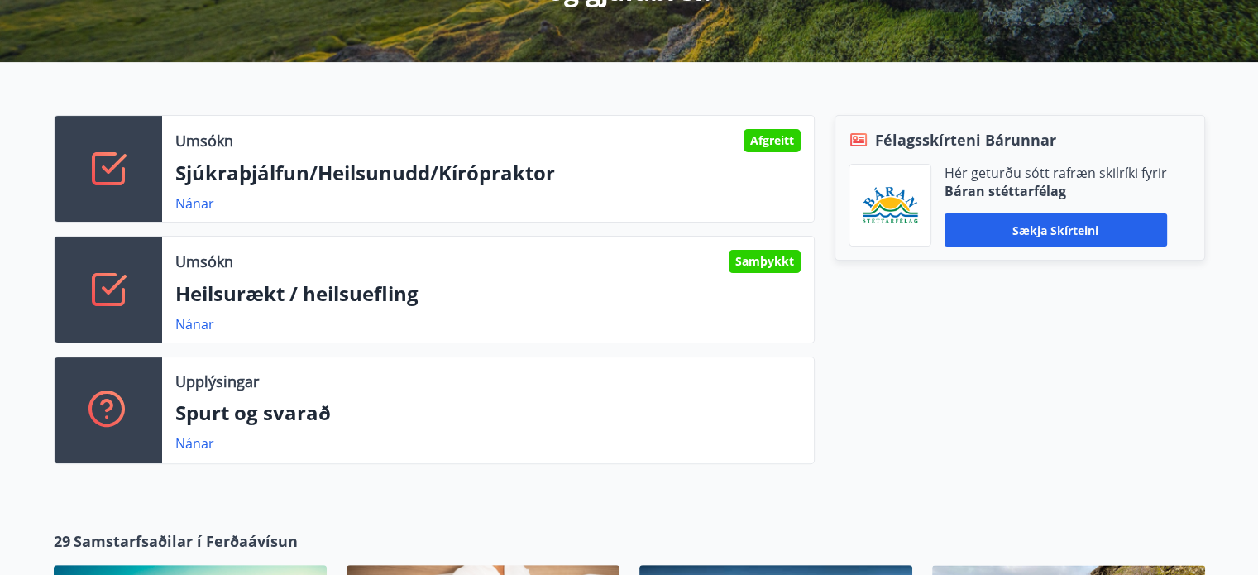
click at [380, 178] on p "Sjúkraþjálfun/Heilsunudd/Kírópraktor" at bounding box center [487, 173] width 625 height 28
click at [773, 266] on div "Samþykkt" at bounding box center [765, 261] width 72 height 23
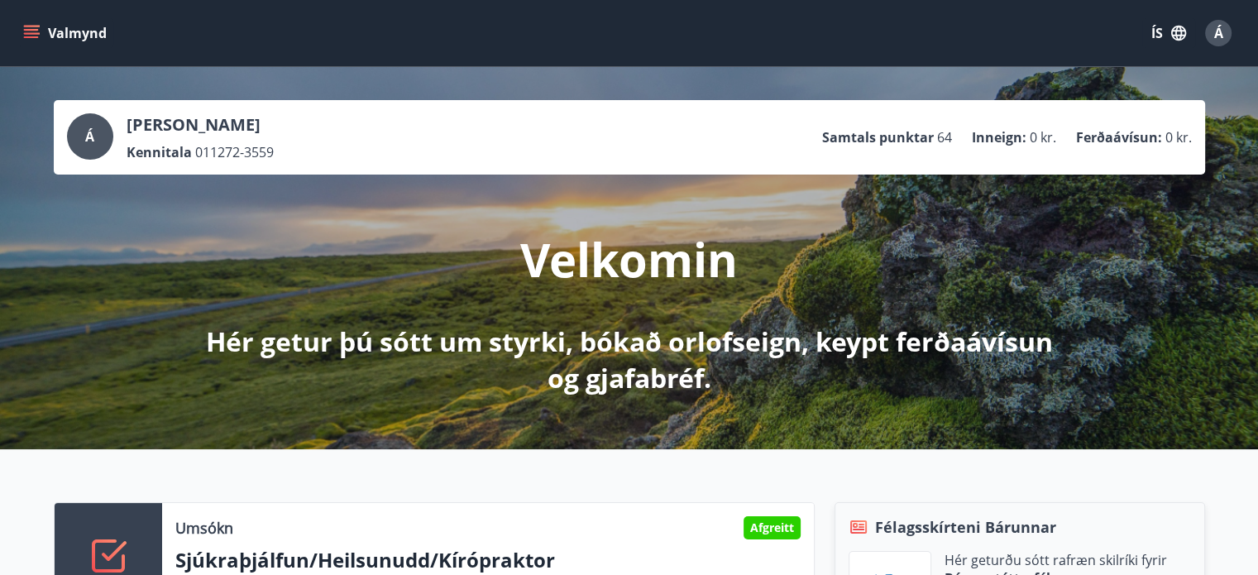
scroll to position [0, 0]
click at [36, 32] on icon "menu" at bounding box center [33, 33] width 18 height 2
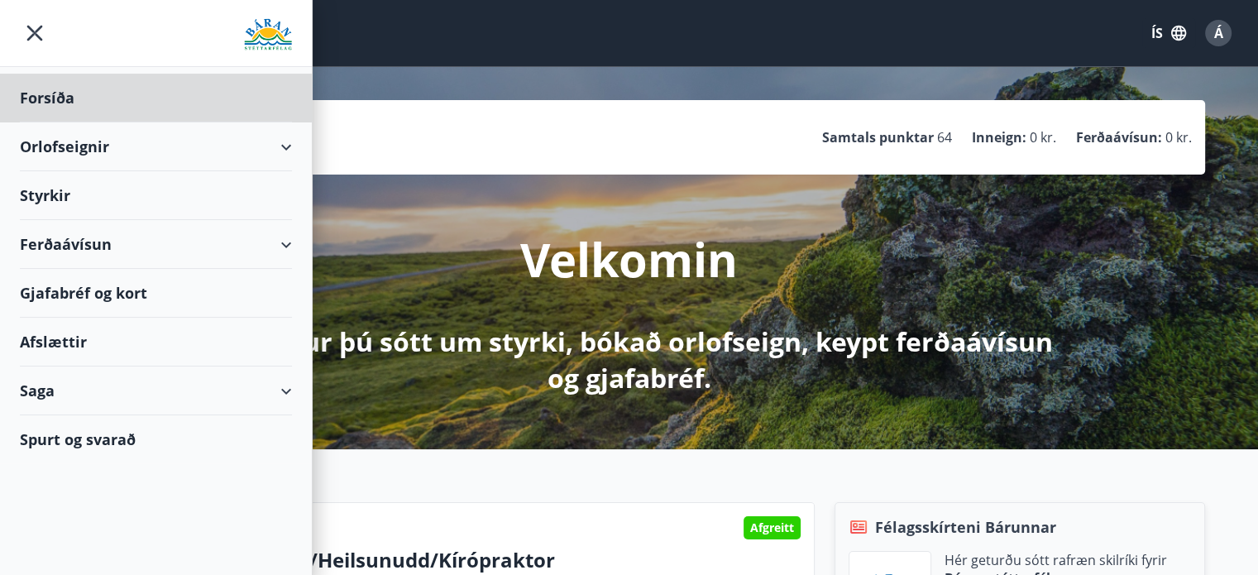
click at [63, 192] on div "Styrkir" at bounding box center [156, 195] width 272 height 49
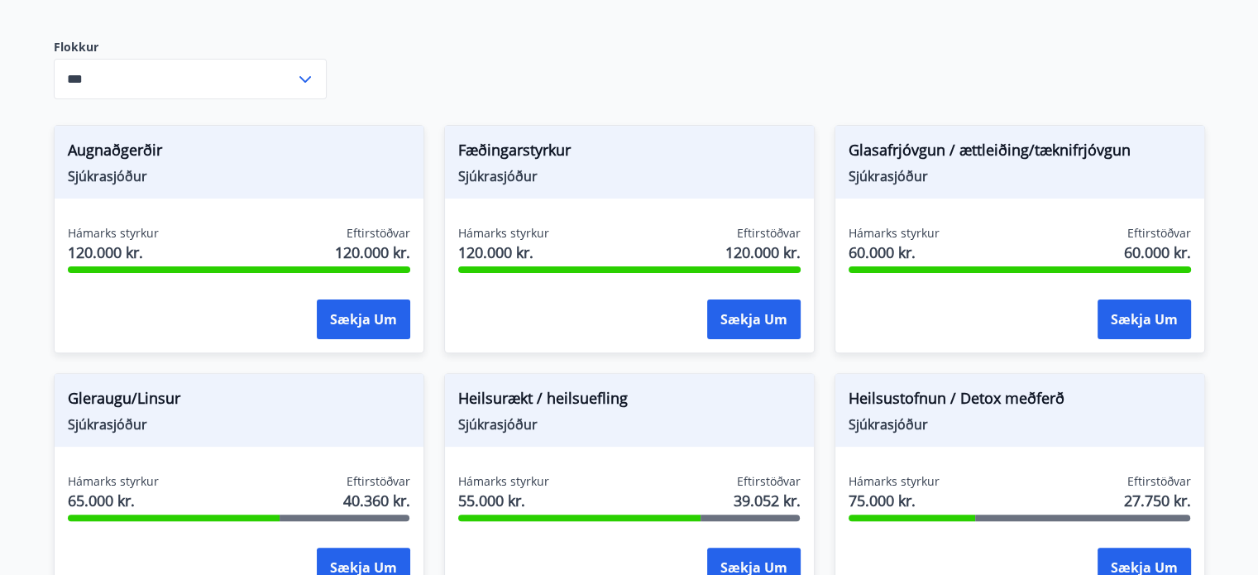
scroll to position [414, 0]
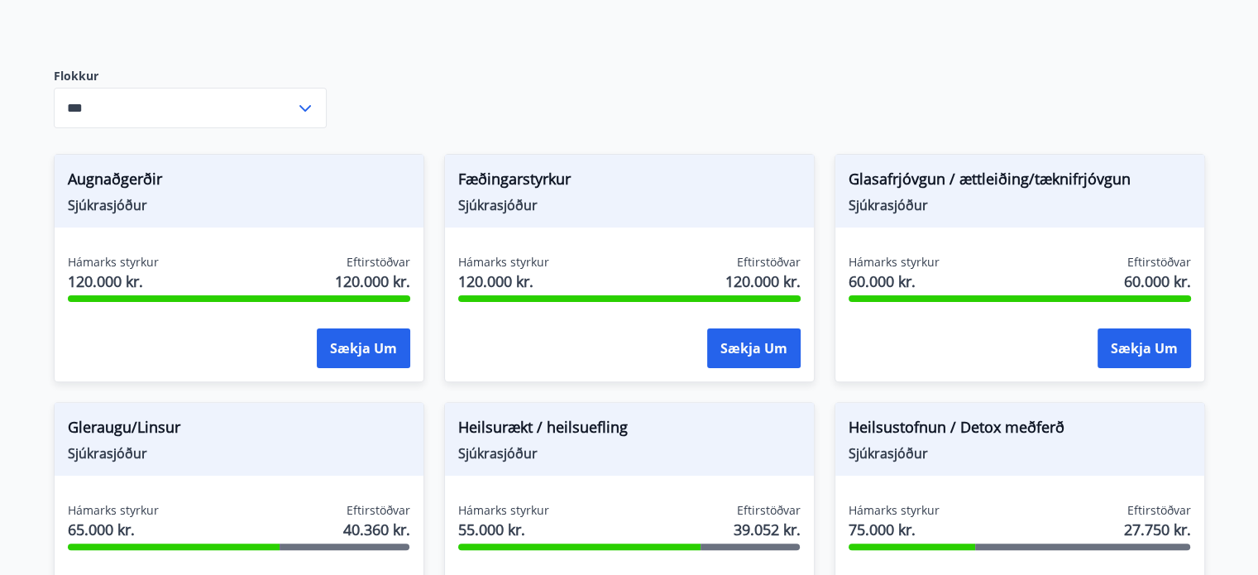
click at [305, 108] on icon at bounding box center [305, 108] width 12 height 7
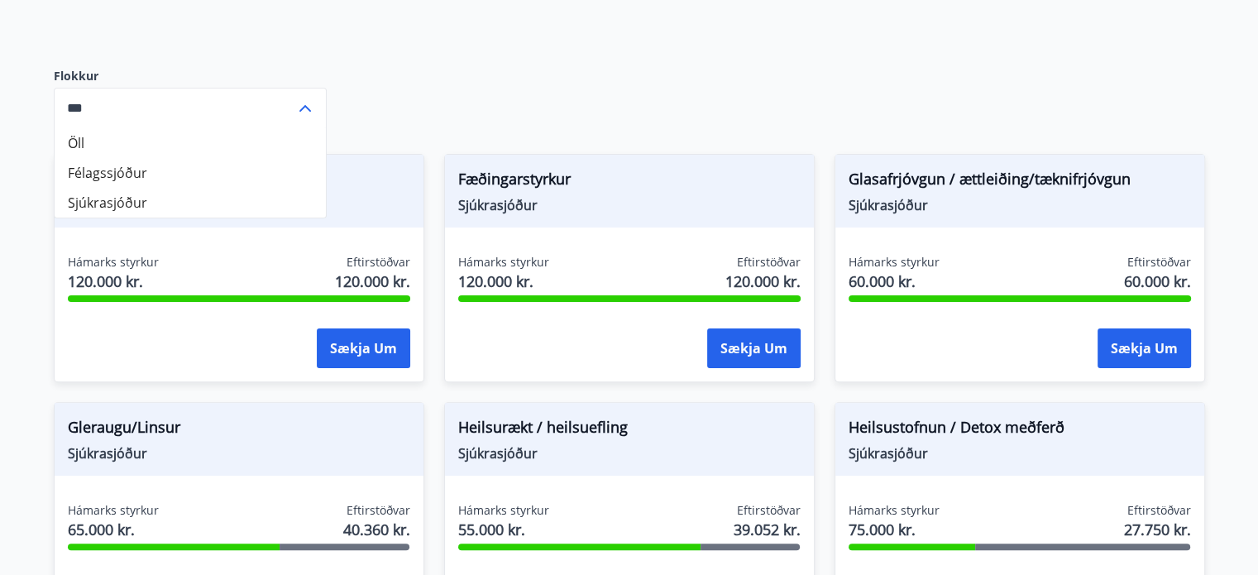
click at [125, 208] on li "Sjúkrasjóður" at bounding box center [190, 203] width 271 height 30
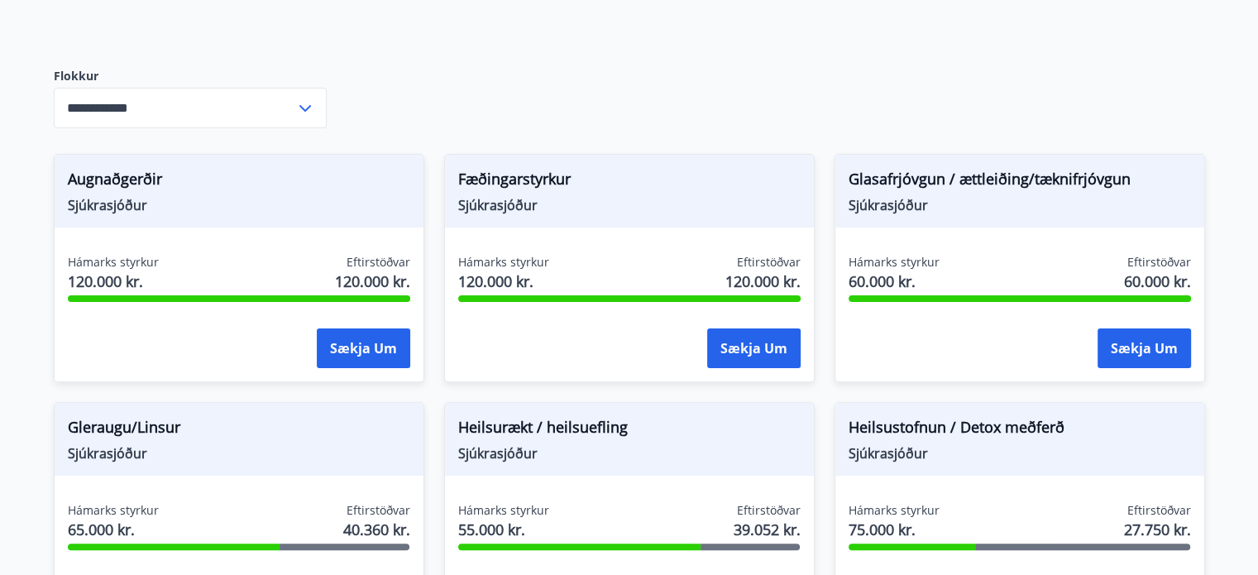
click at [302, 108] on icon at bounding box center [305, 108] width 20 height 20
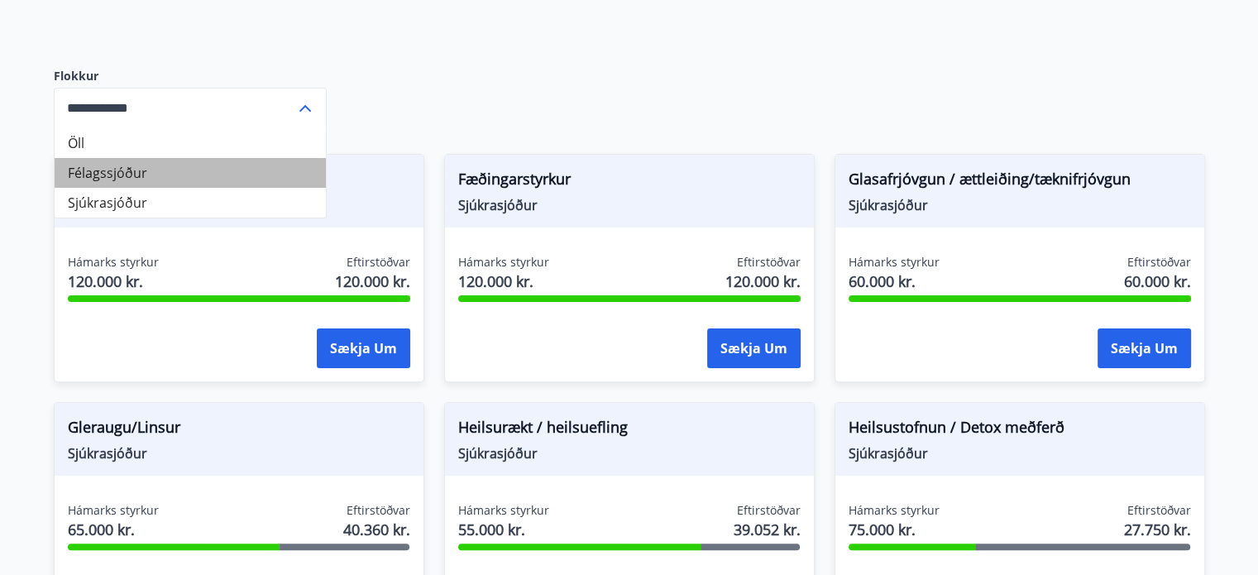
click at [165, 172] on li "Félagssjóður" at bounding box center [190, 173] width 271 height 30
type input "**********"
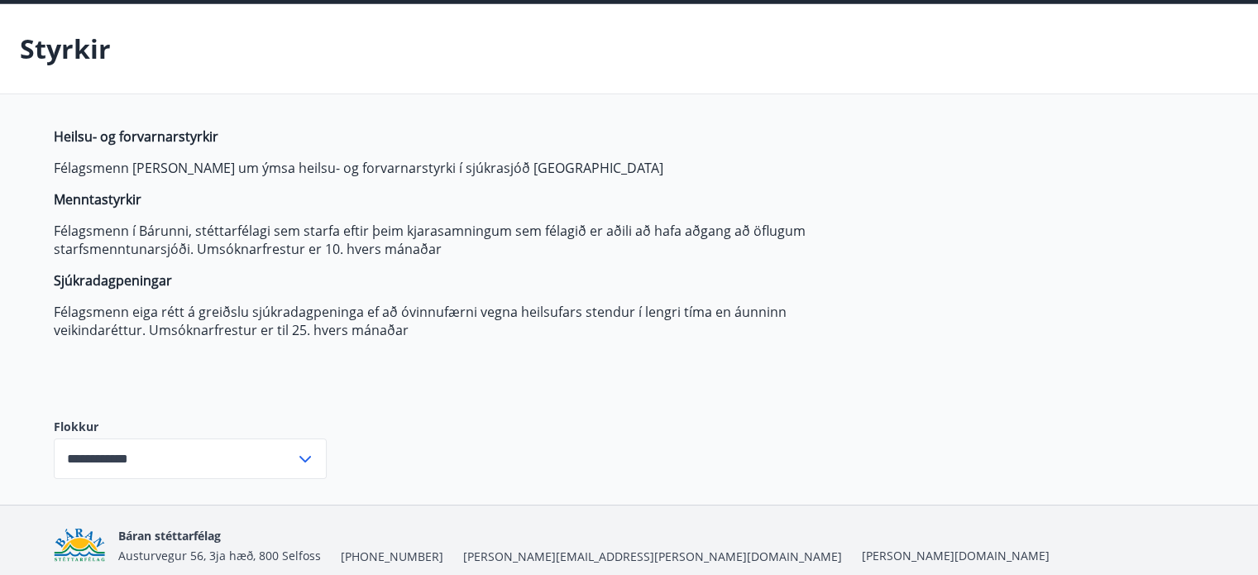
scroll to position [0, 0]
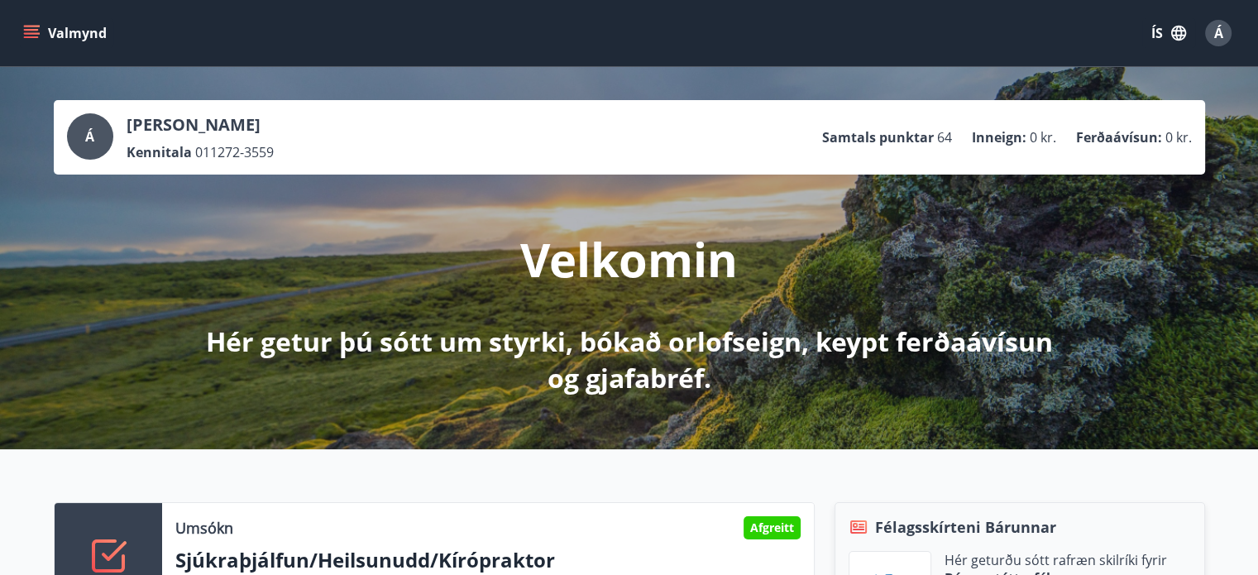
click at [69, 32] on button "Valmynd" at bounding box center [66, 33] width 93 height 30
click at [1220, 35] on span "Á" at bounding box center [1218, 33] width 9 height 18
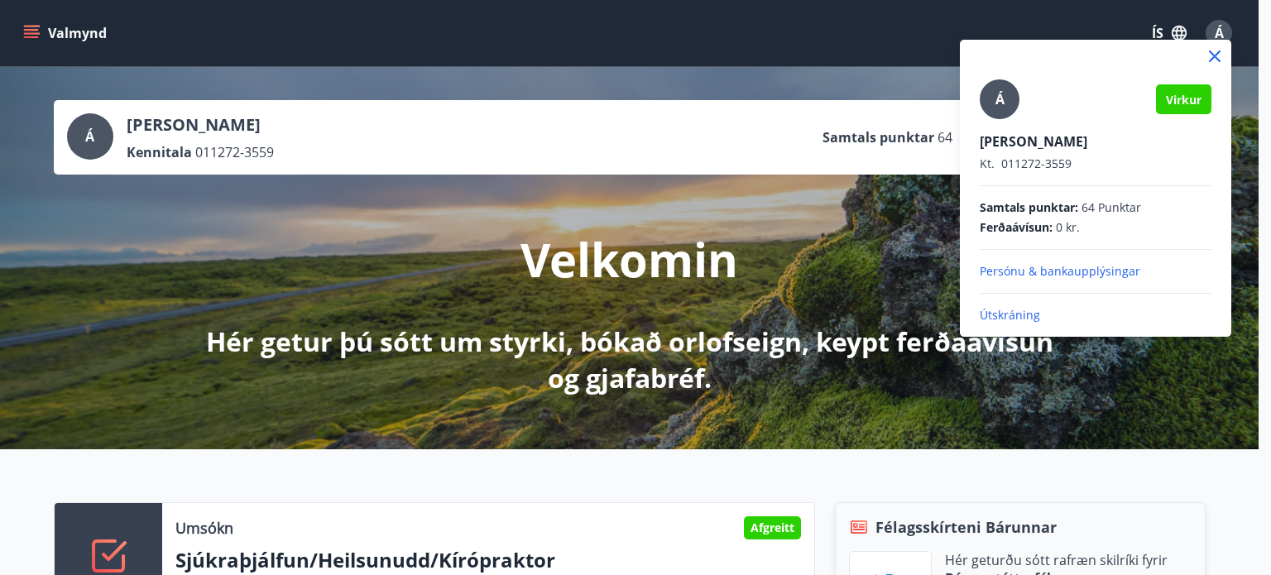
click at [837, 69] on div at bounding box center [635, 287] width 1271 height 575
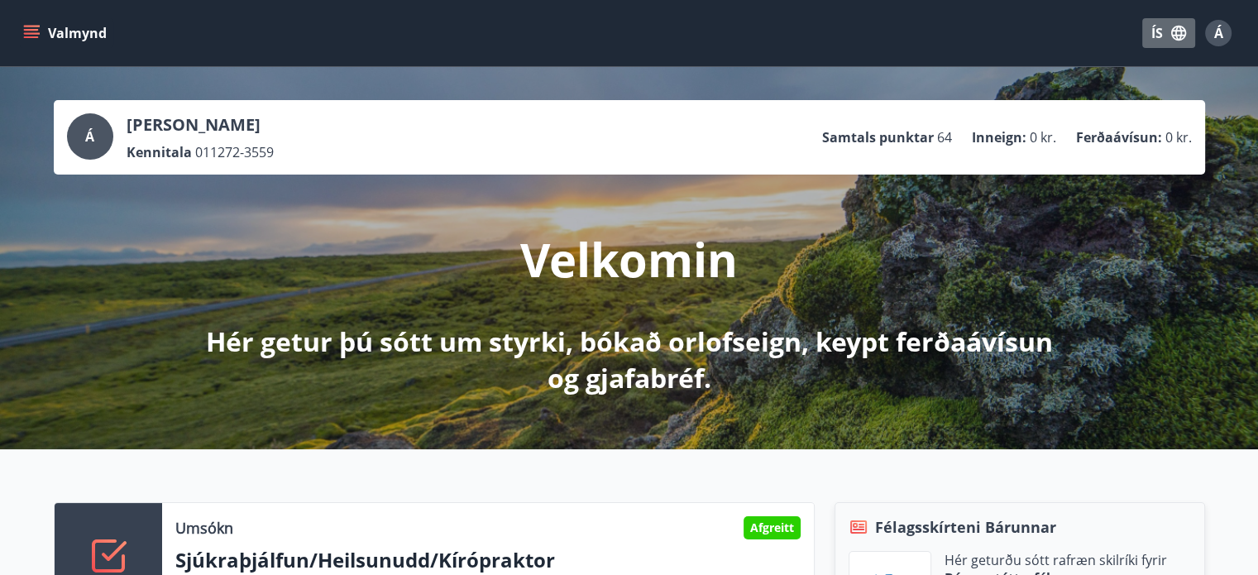
click at [1171, 32] on icon "button" at bounding box center [1178, 33] width 15 height 15
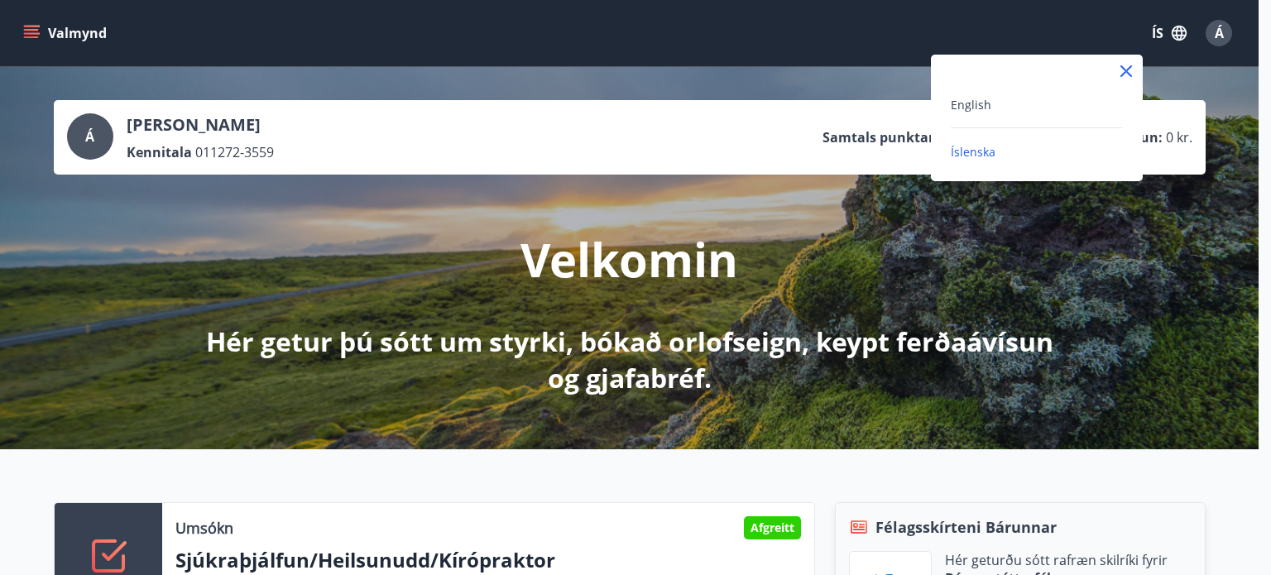
click at [93, 50] on div at bounding box center [635, 287] width 1271 height 575
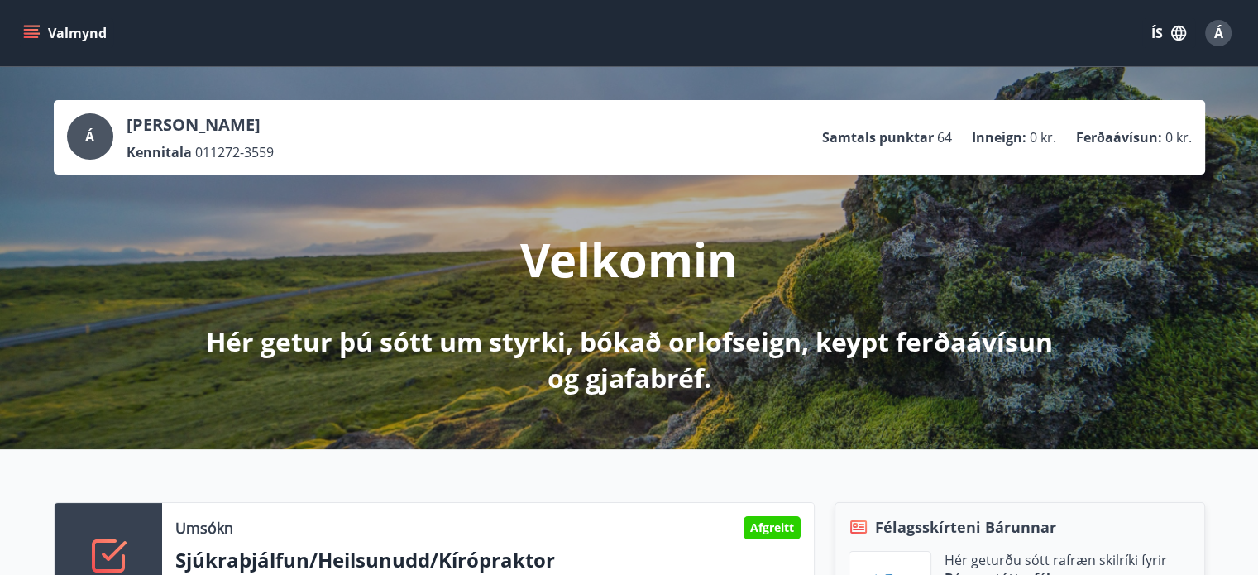
click at [36, 32] on icon "menu" at bounding box center [31, 33] width 17 height 17
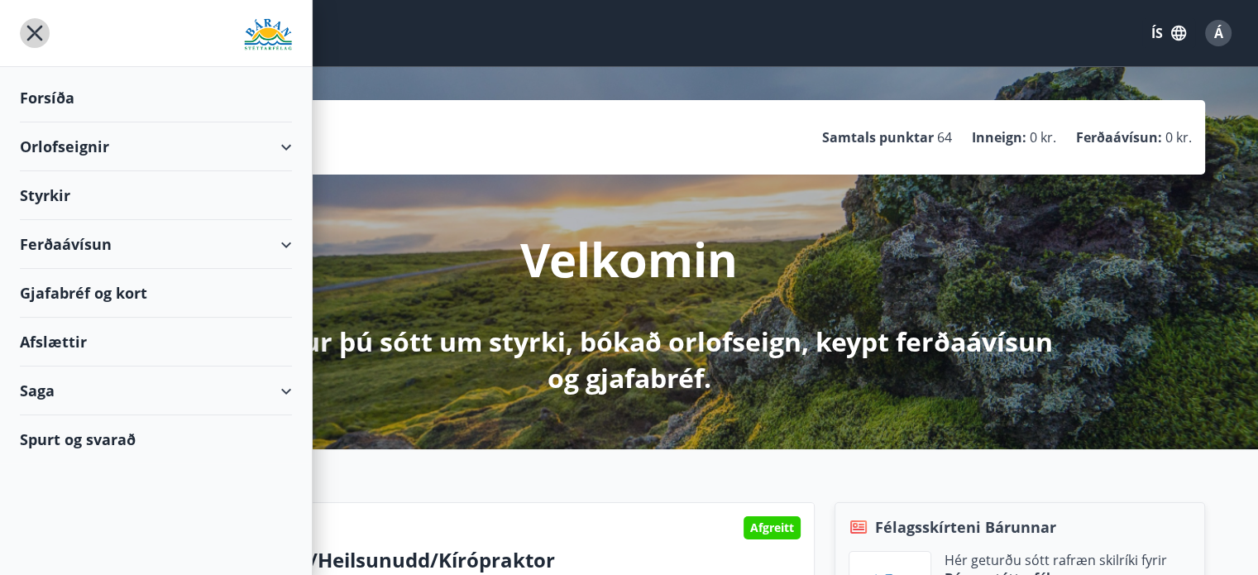
click at [46, 41] on icon "menu" at bounding box center [35, 33] width 30 height 30
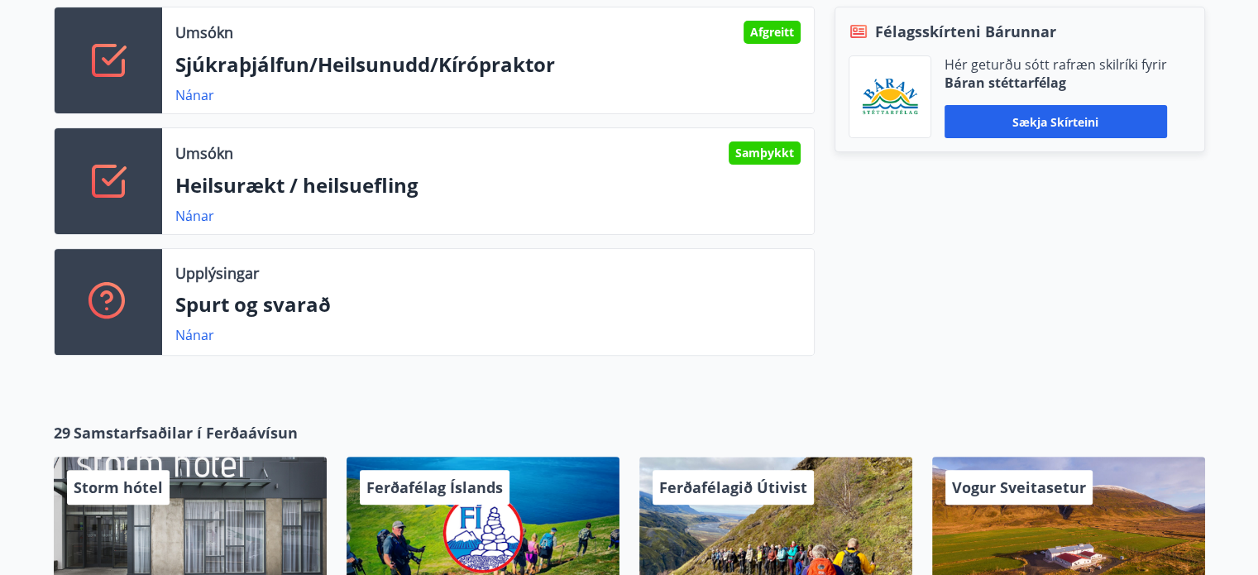
scroll to position [496, 0]
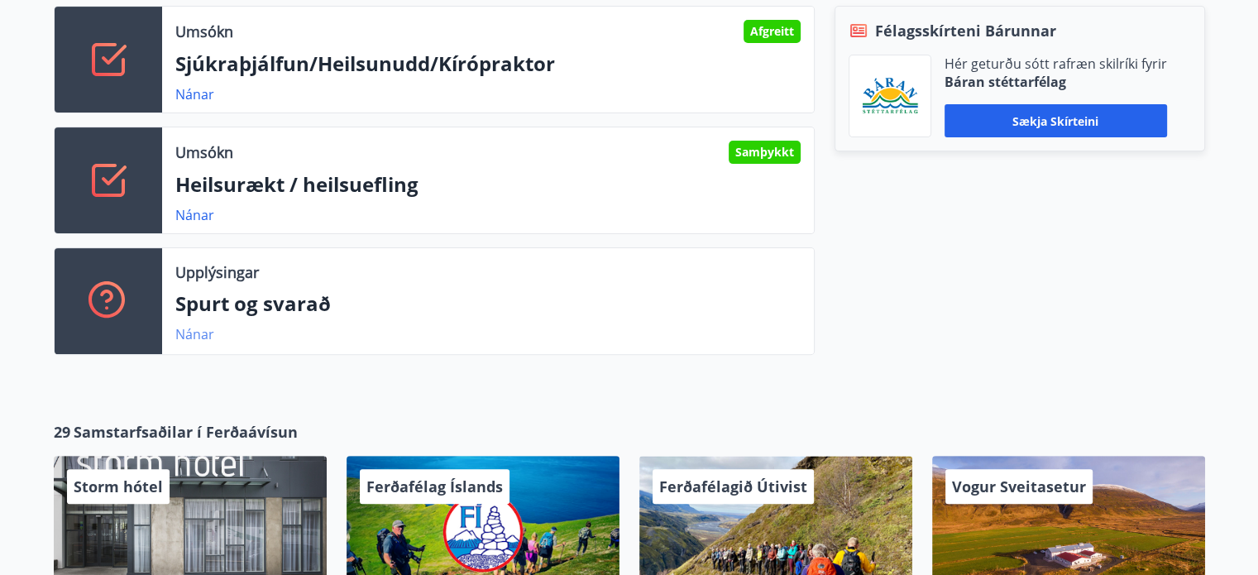
click at [195, 335] on link "Nánar" at bounding box center [194, 334] width 39 height 18
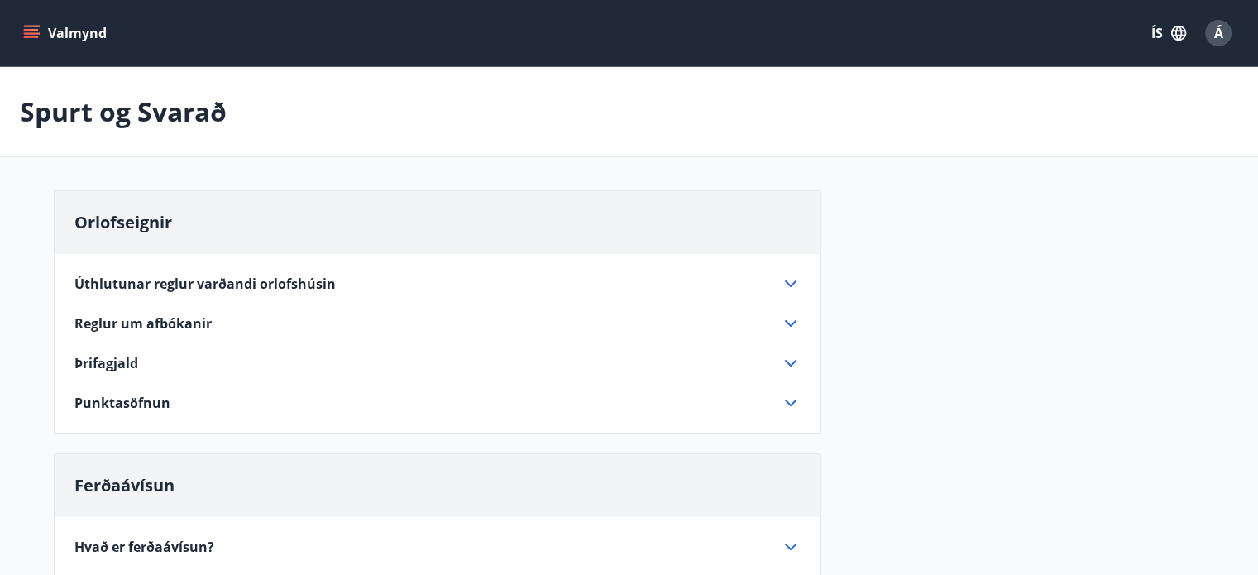
click at [31, 37] on icon "menu" at bounding box center [31, 37] width 15 height 2
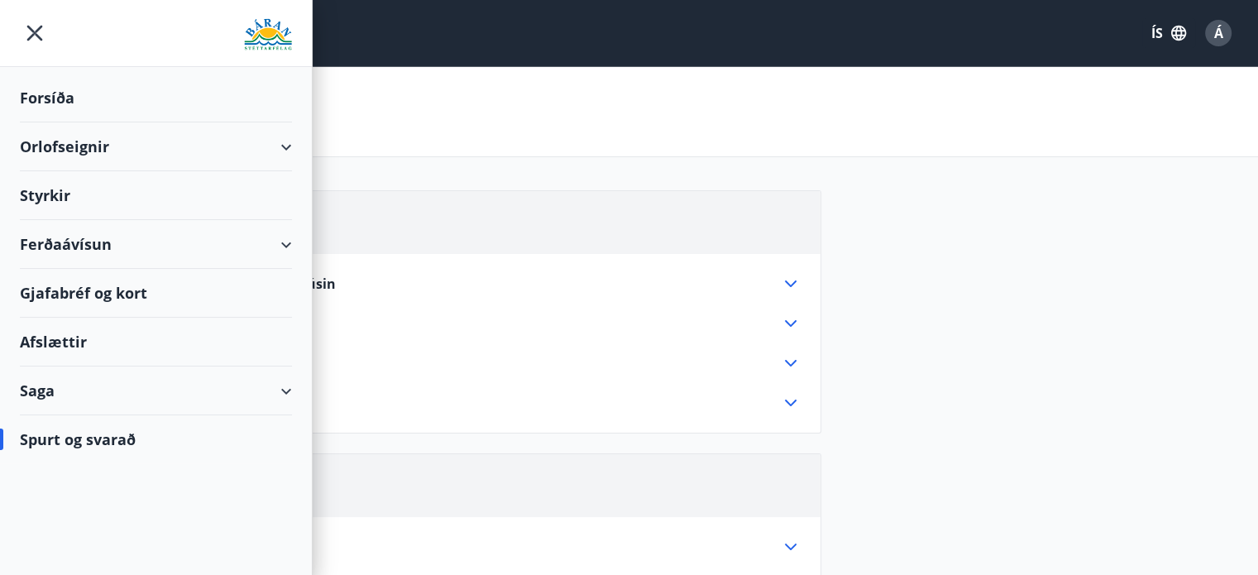
click at [73, 188] on div "Styrkir" at bounding box center [156, 195] width 272 height 49
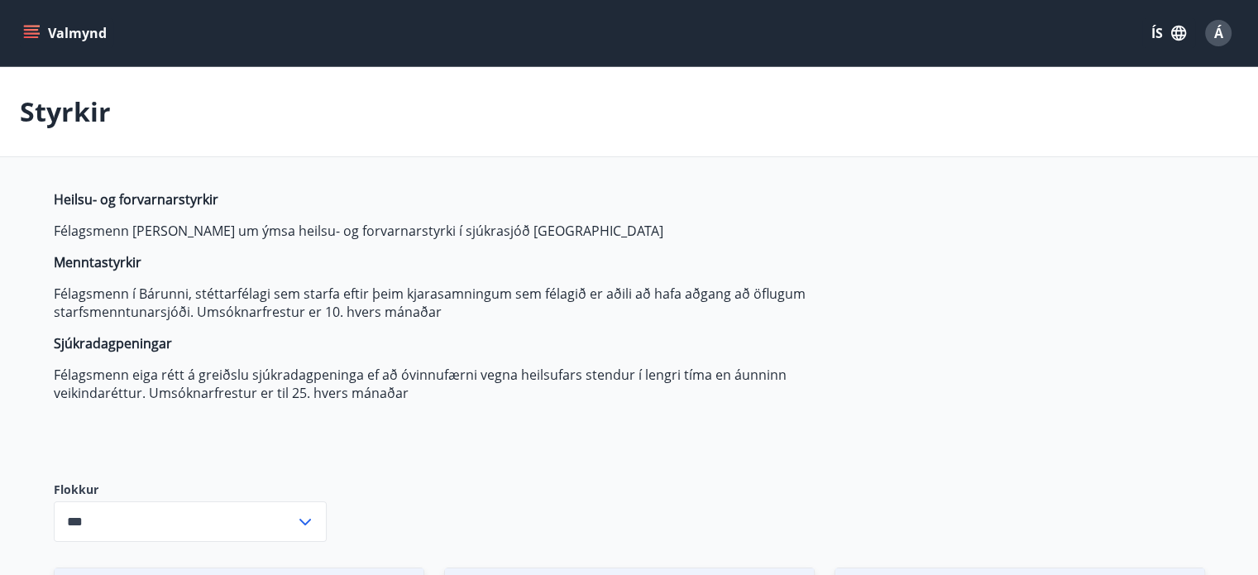
type input "***"
click at [81, 267] on strong "Menntastyrkir" at bounding box center [98, 262] width 88 height 18
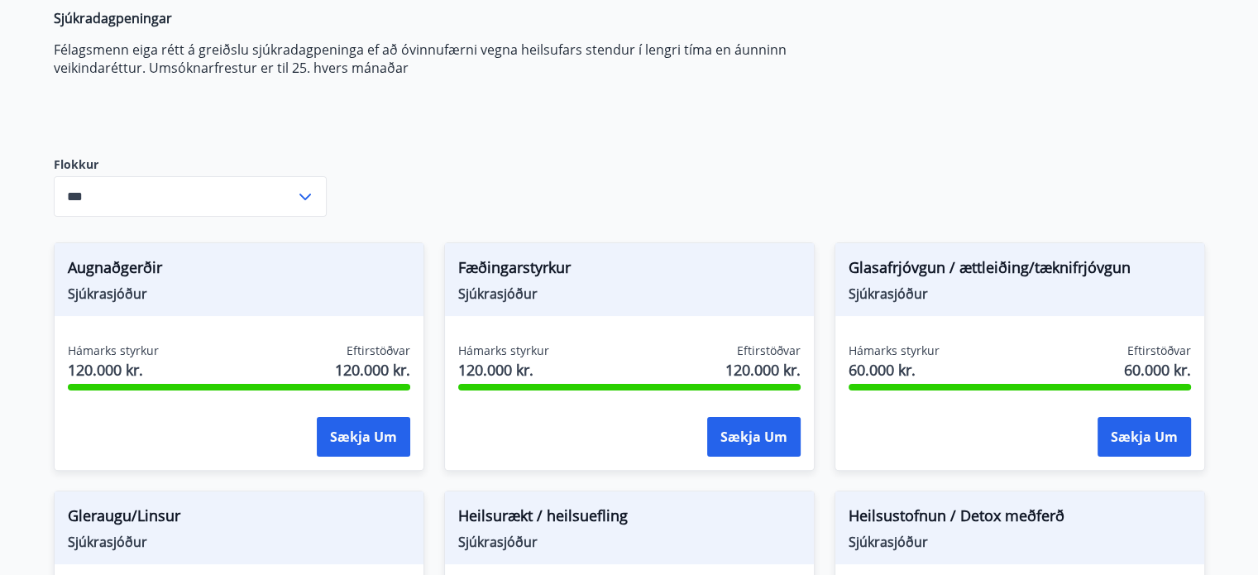
scroll to position [331, 0]
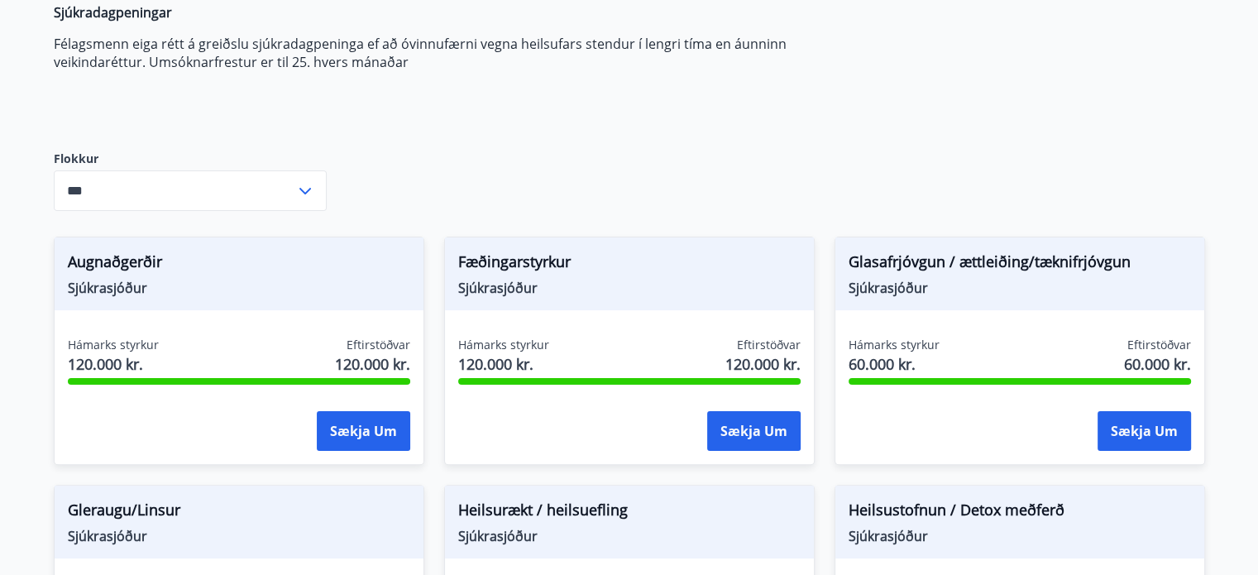
click at [304, 194] on icon at bounding box center [305, 191] width 20 height 20
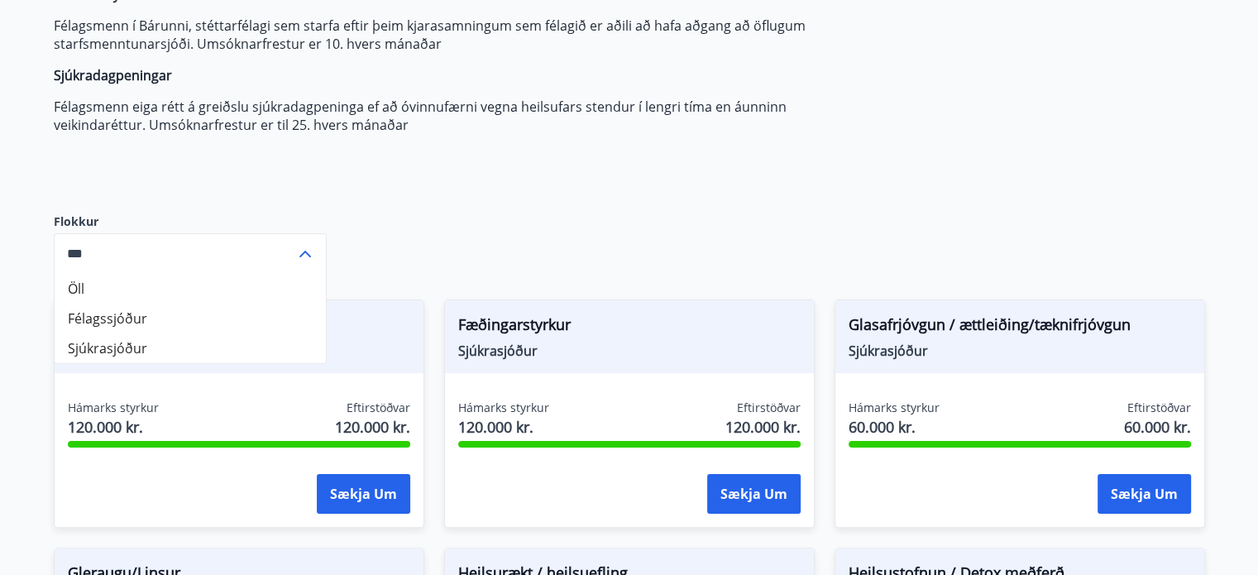
scroll to position [165, 0]
